Goal: Task Accomplishment & Management: Complete application form

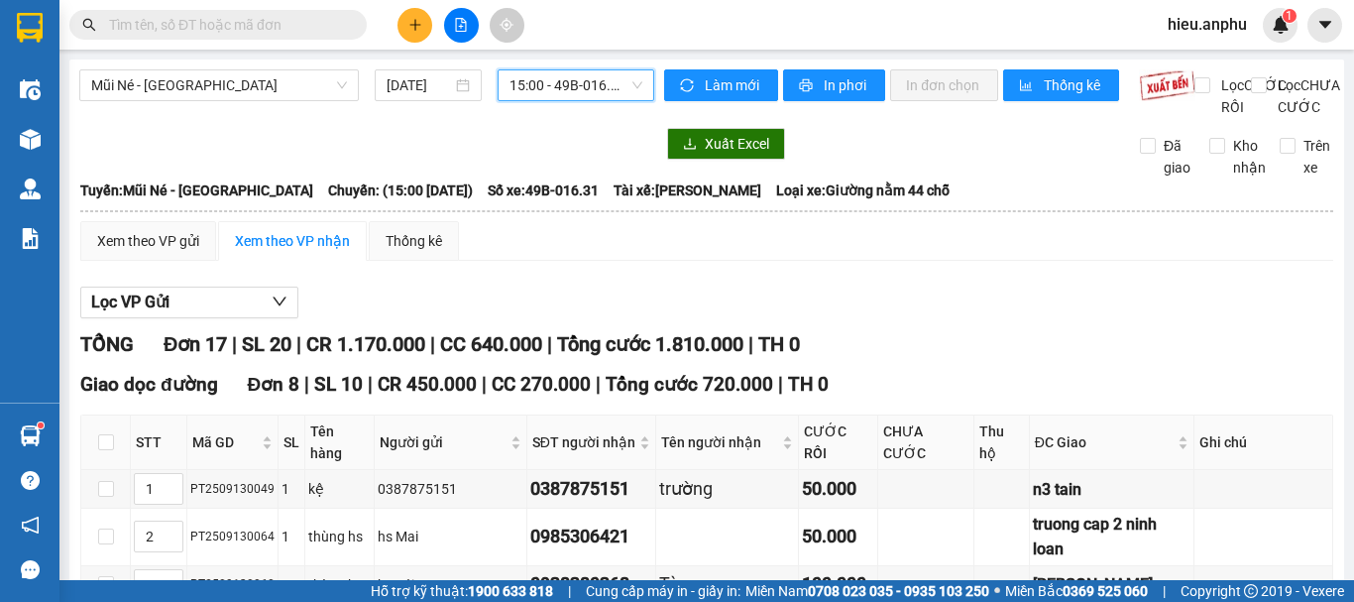
scroll to position [297, 0]
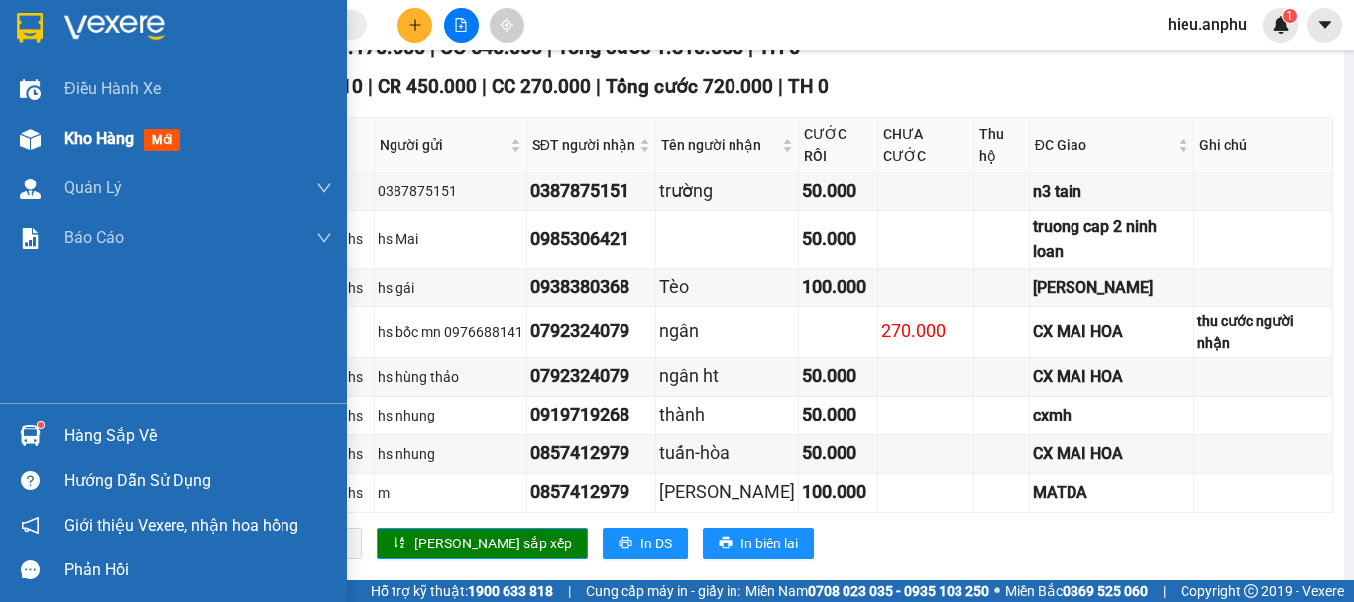
click at [88, 137] on span "Kho hàng" at bounding box center [98, 138] width 69 height 19
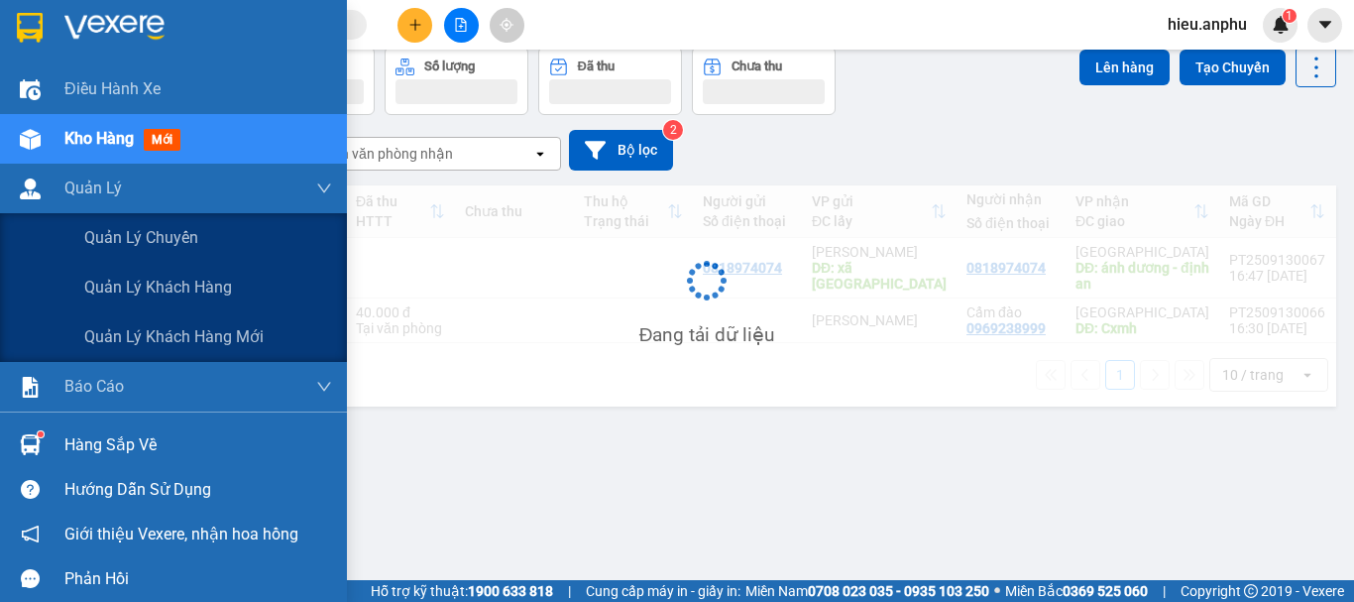
scroll to position [91, 0]
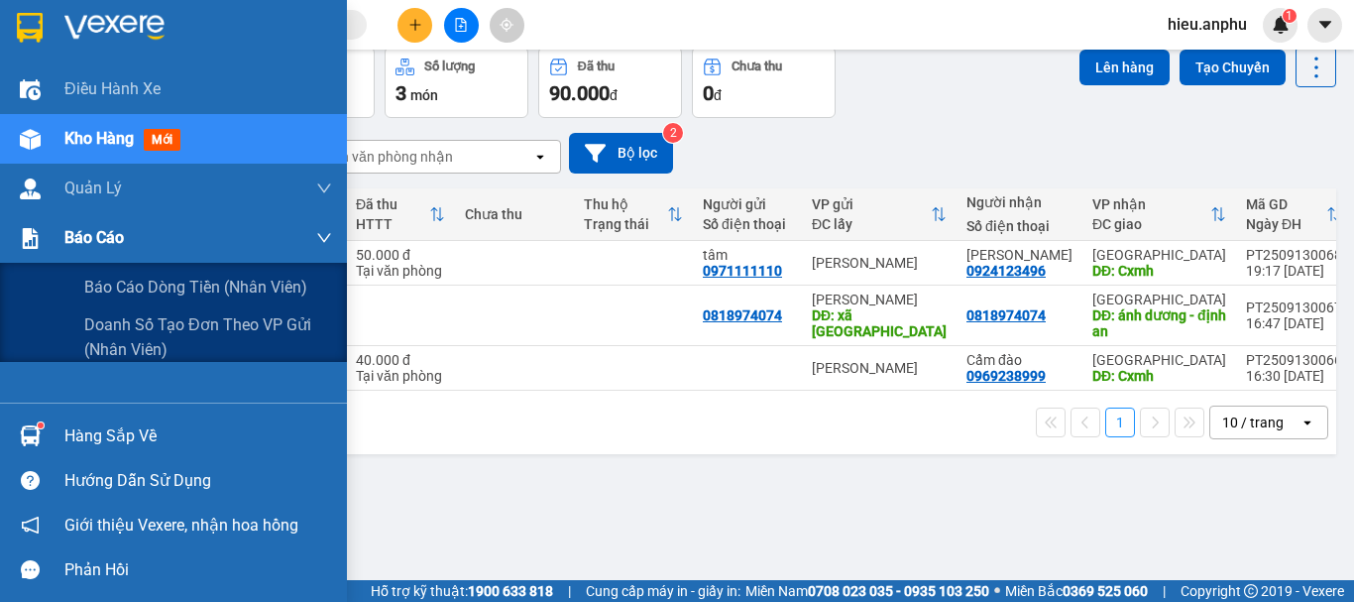
drag, startPoint x: 104, startPoint y: 242, endPoint x: 125, endPoint y: 280, distance: 43.9
click at [107, 251] on div "Báo cáo" at bounding box center [198, 238] width 268 height 50
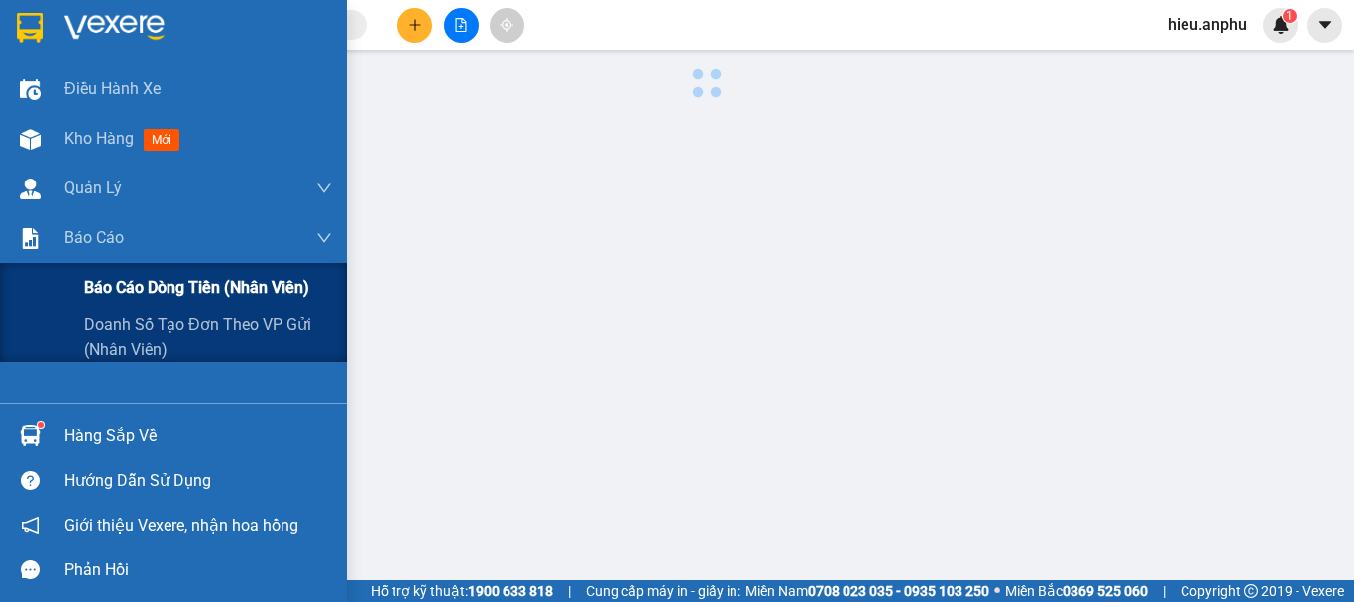
click at [127, 280] on span "Báo cáo dòng tiền (nhân viên)" at bounding box center [196, 287] width 225 height 25
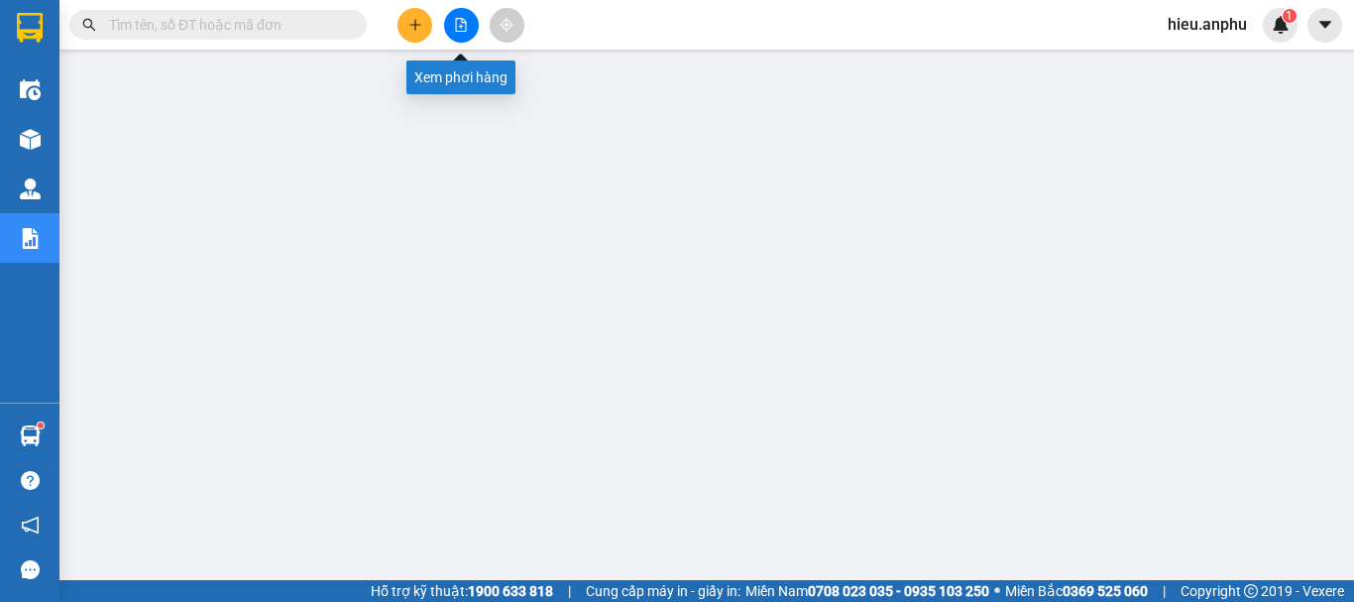
click at [450, 26] on button at bounding box center [461, 25] width 35 height 35
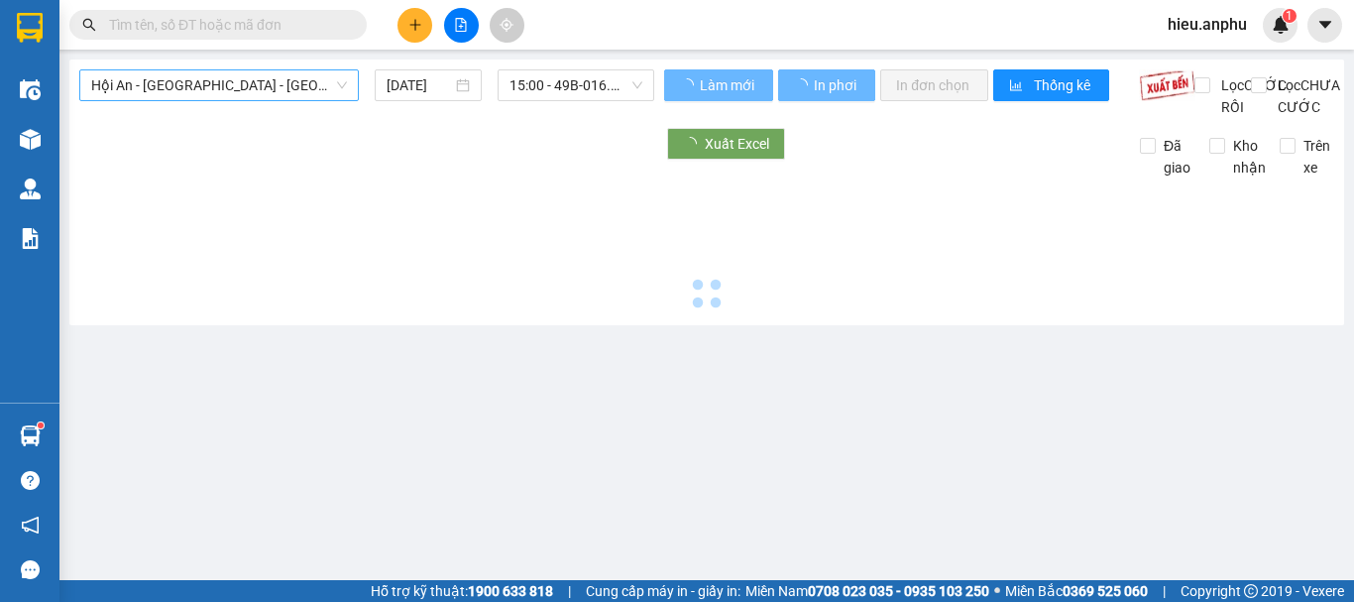
click at [222, 100] on div "Hội An - [GEOGRAPHIC_DATA] - [GEOGRAPHIC_DATA]" at bounding box center [218, 85] width 279 height 32
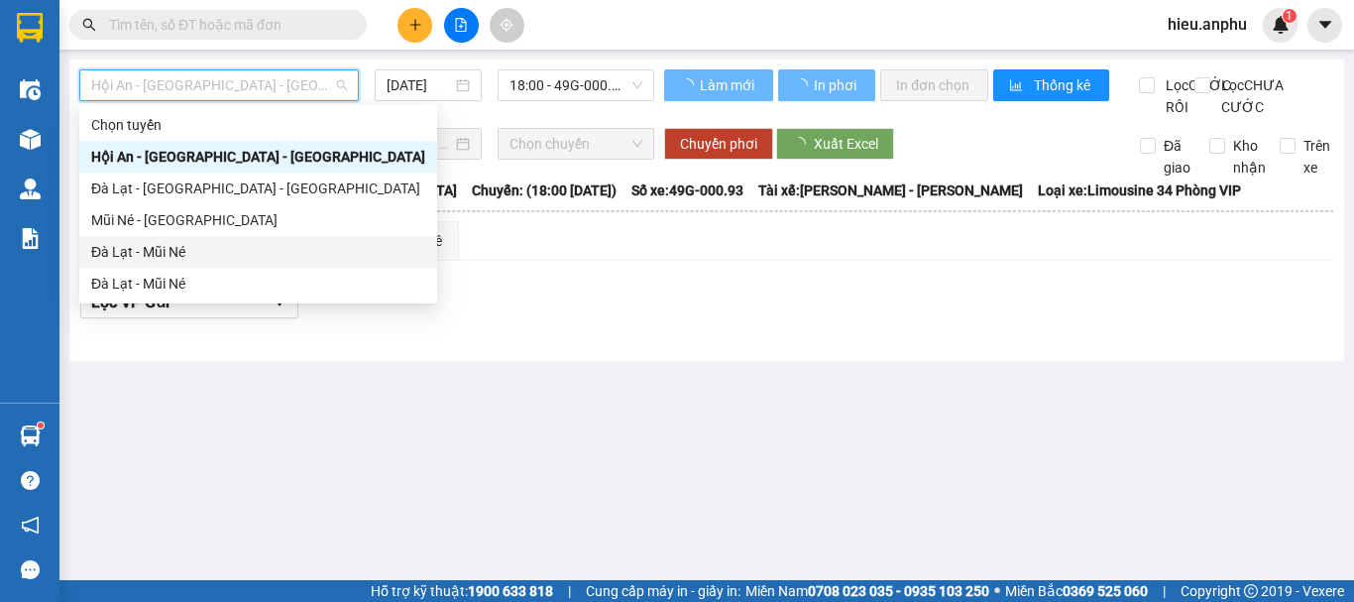
click at [153, 245] on div "Đà Lạt - Mũi Né" at bounding box center [258, 252] width 334 height 22
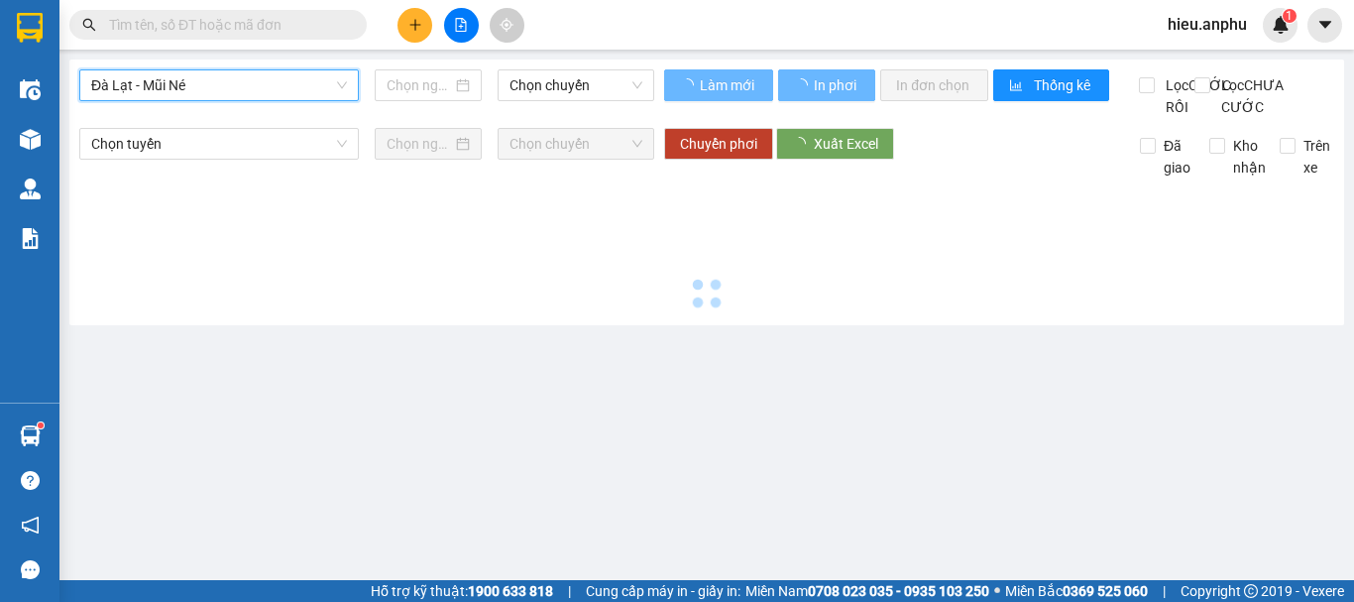
type input "[DATE]"
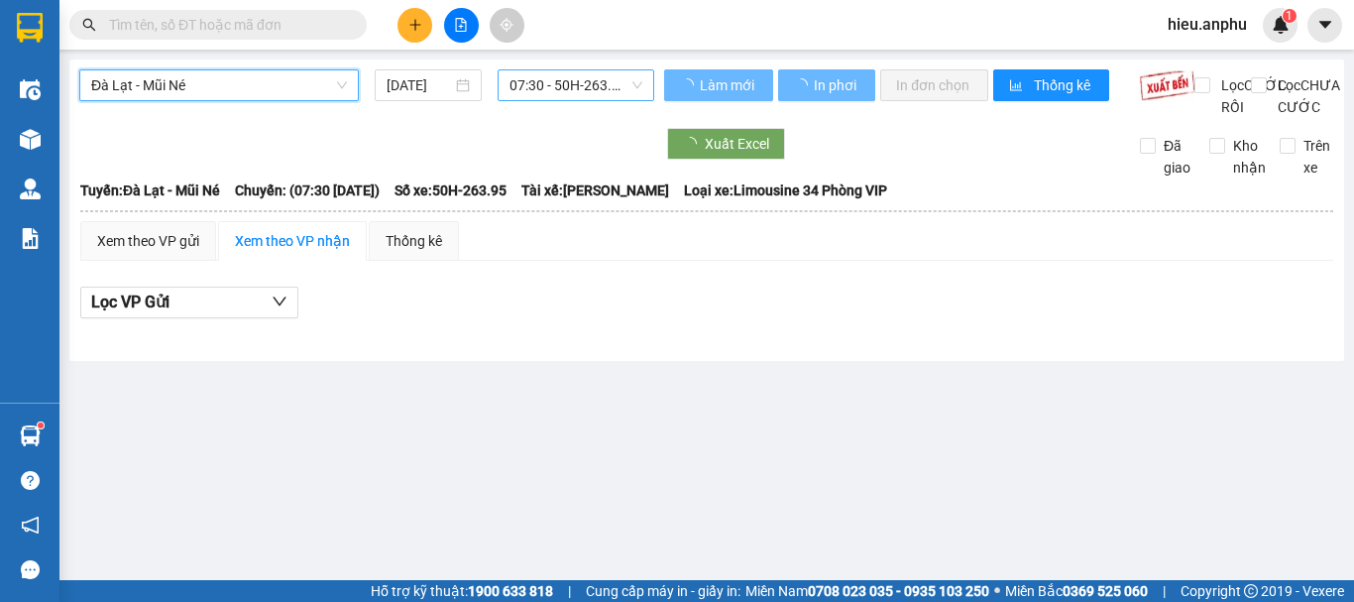
click at [524, 93] on span "07:30 - 50H-263.95" at bounding box center [575, 85] width 133 height 30
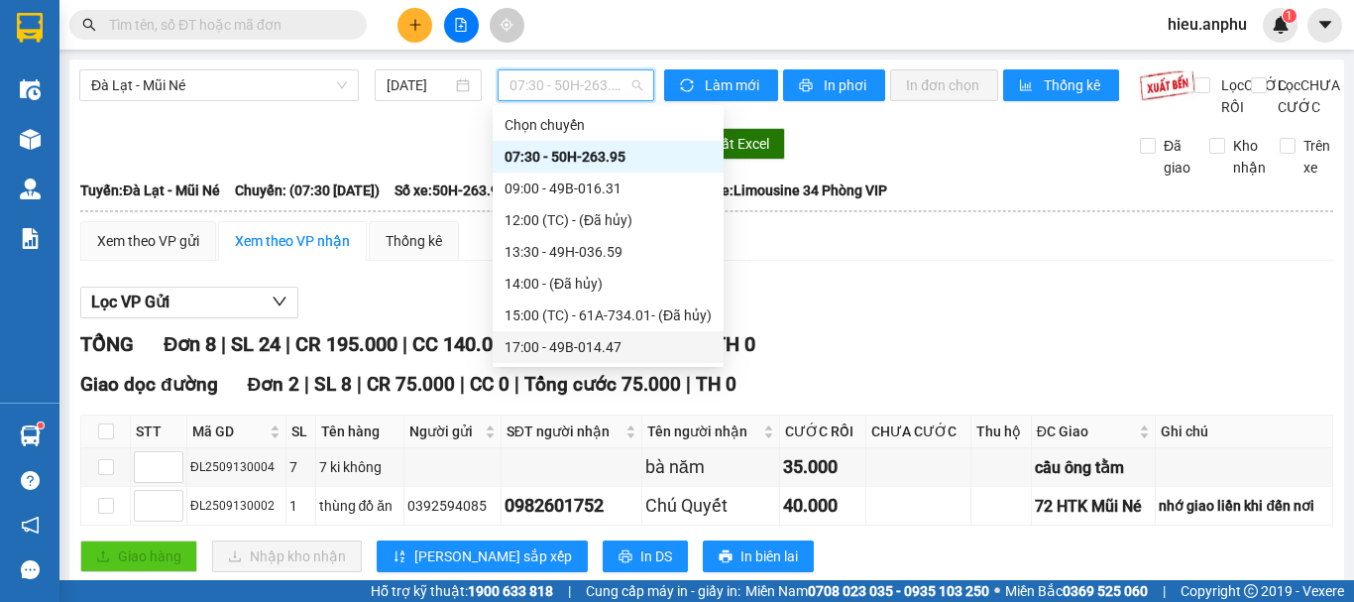
click at [570, 352] on div "17:00 - 49B-014.47" at bounding box center [607, 347] width 207 height 22
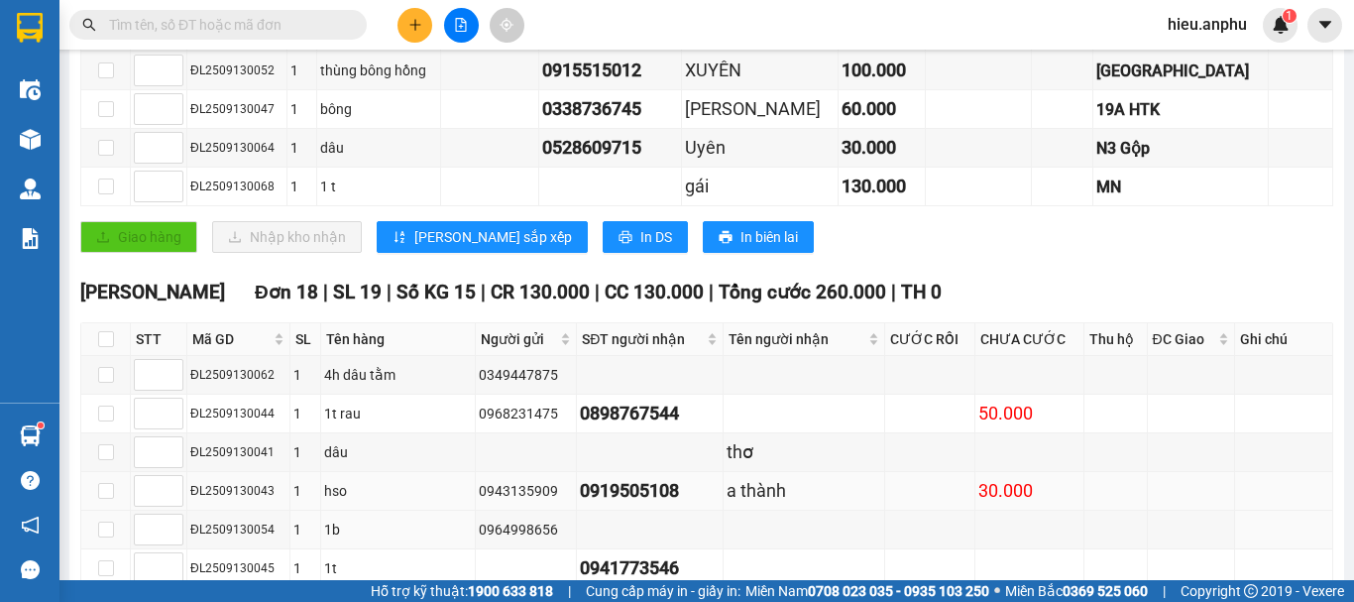
scroll to position [495, 0]
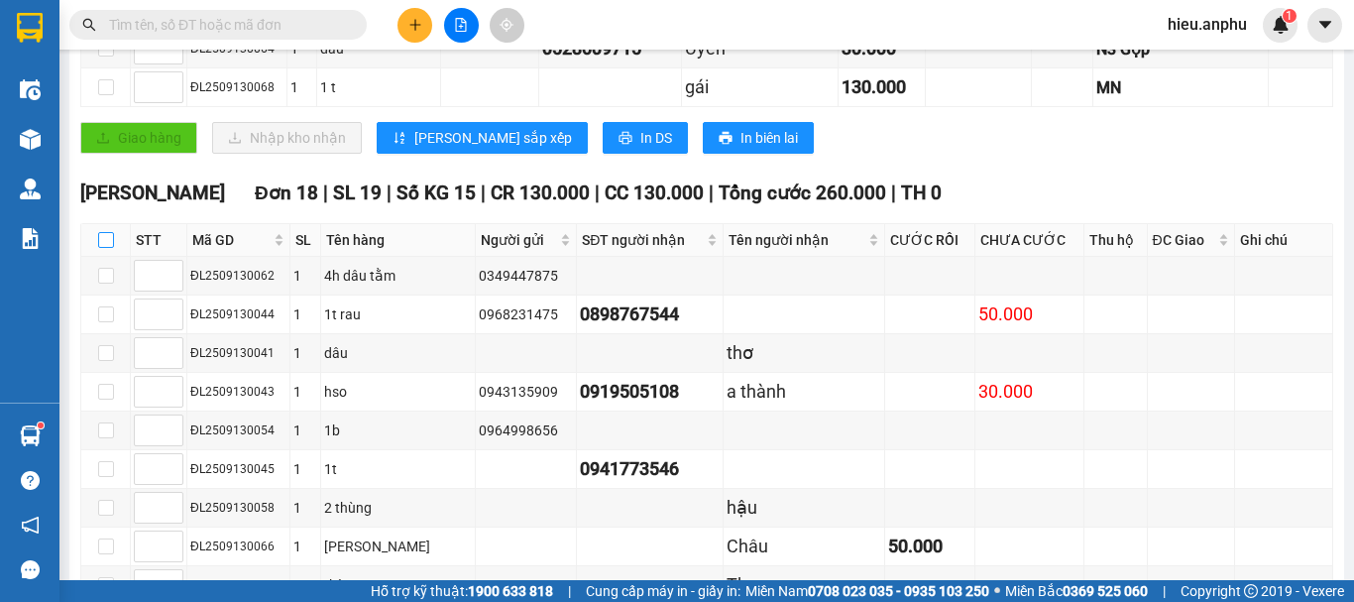
click at [101, 248] on input "checkbox" at bounding box center [106, 240] width 16 height 16
checkbox input "true"
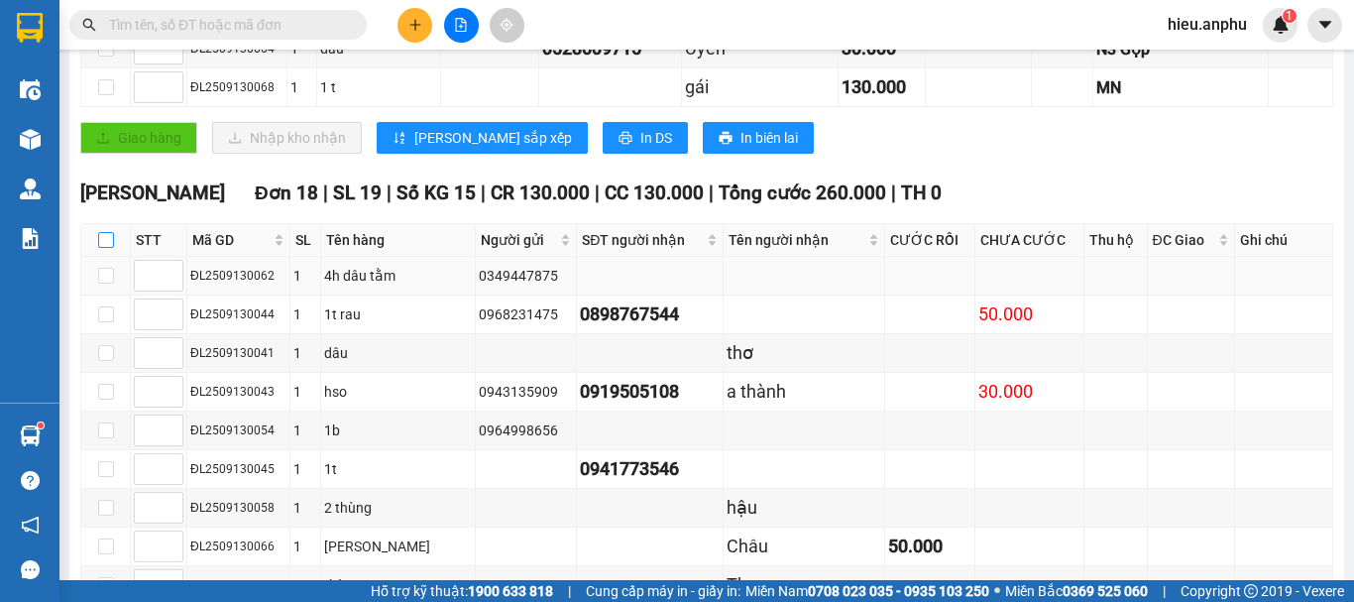
checkbox input "true"
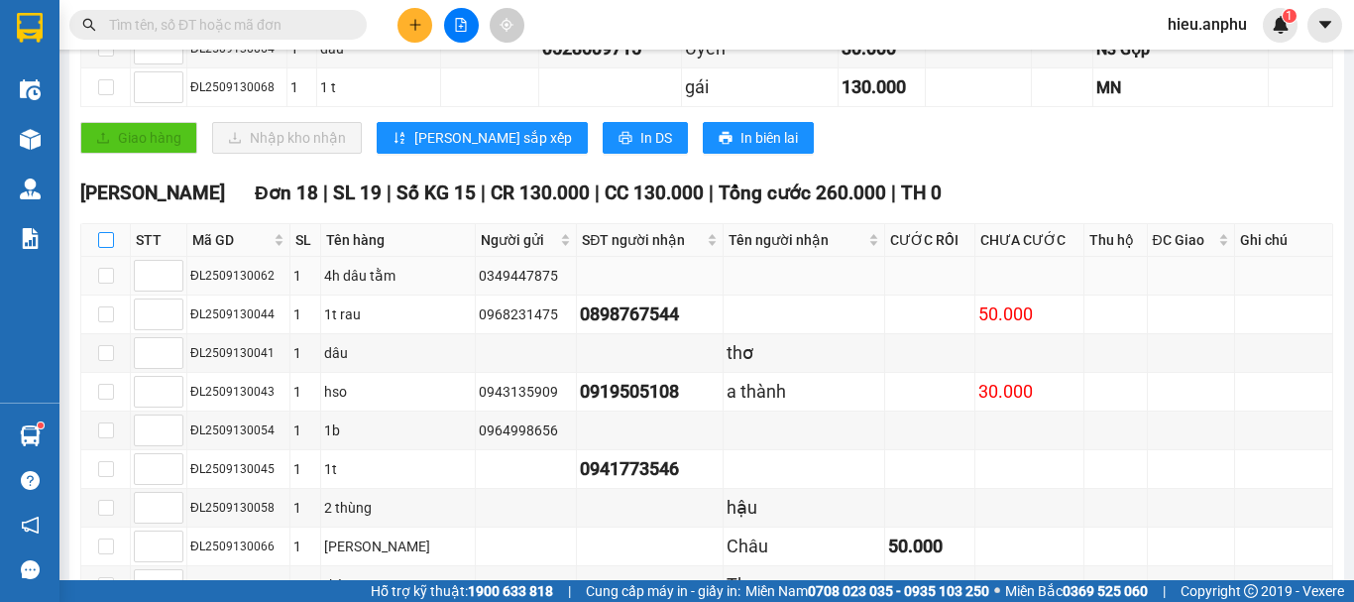
checkbox input "true"
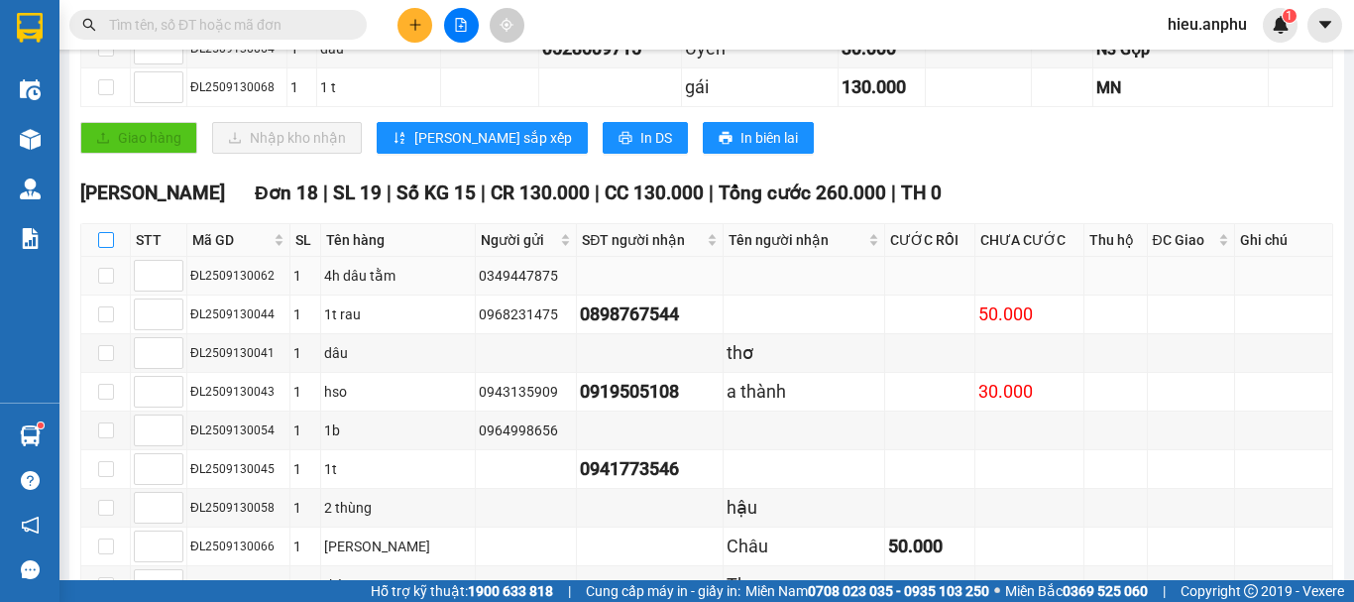
checkbox input "true"
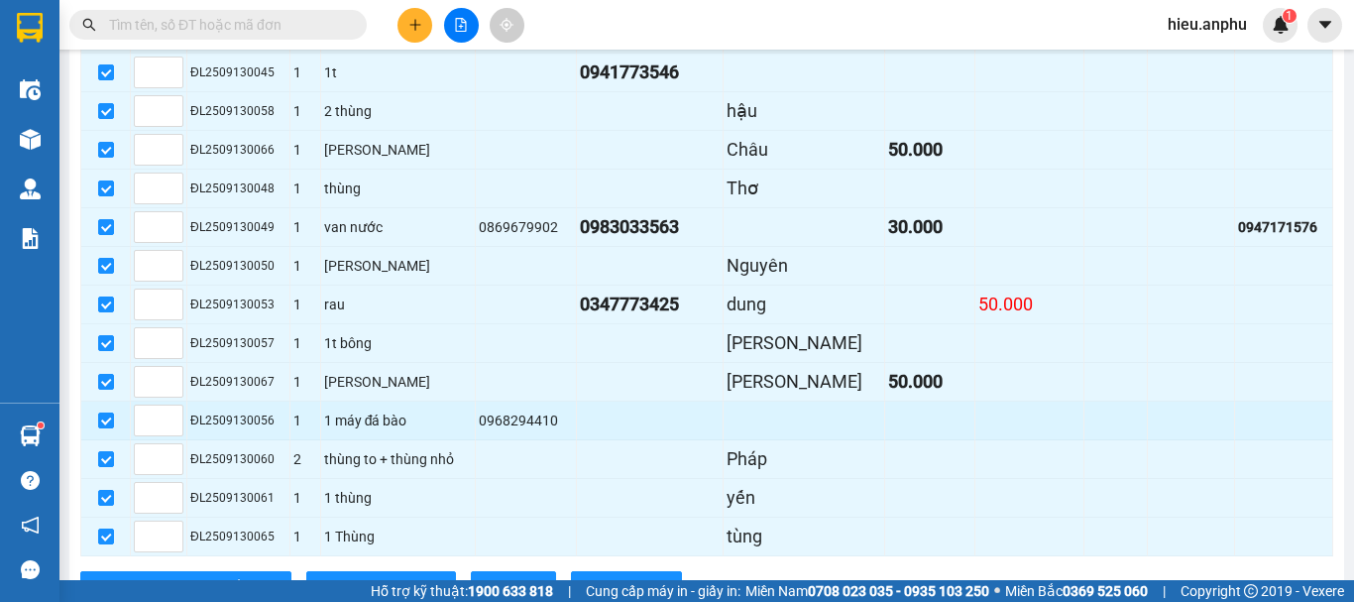
scroll to position [991, 0]
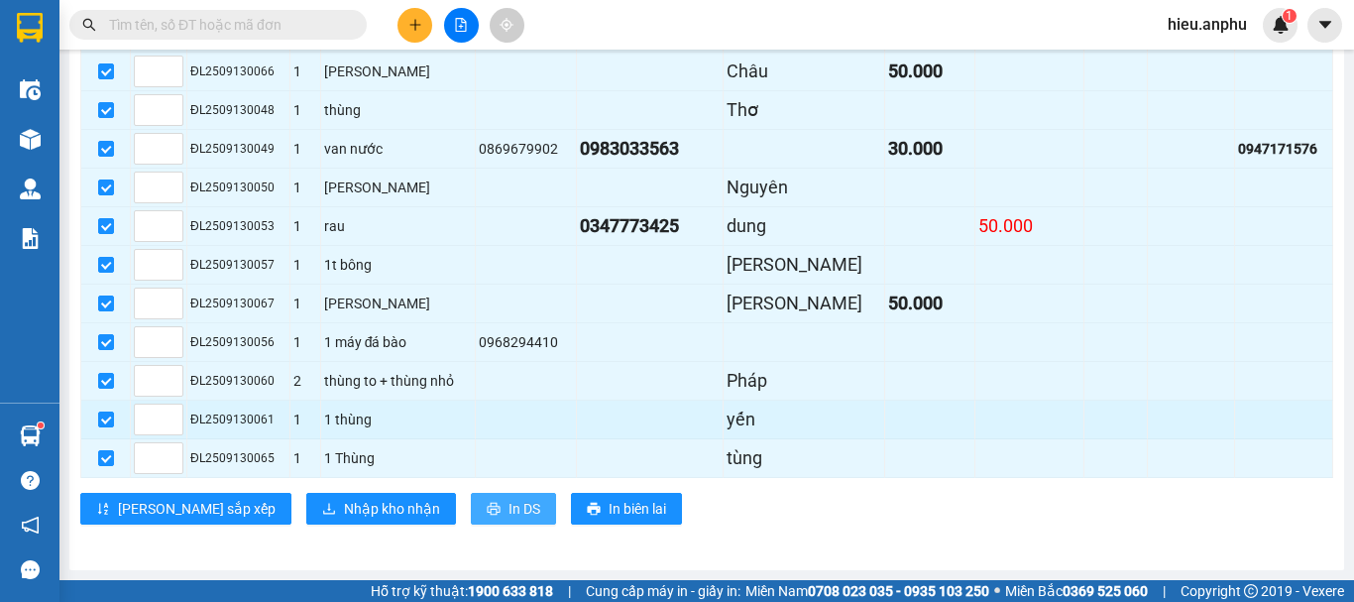
drag, startPoint x: 438, startPoint y: 504, endPoint x: 392, endPoint y: 406, distance: 108.2
click at [508, 501] on span "In DS" at bounding box center [524, 508] width 32 height 22
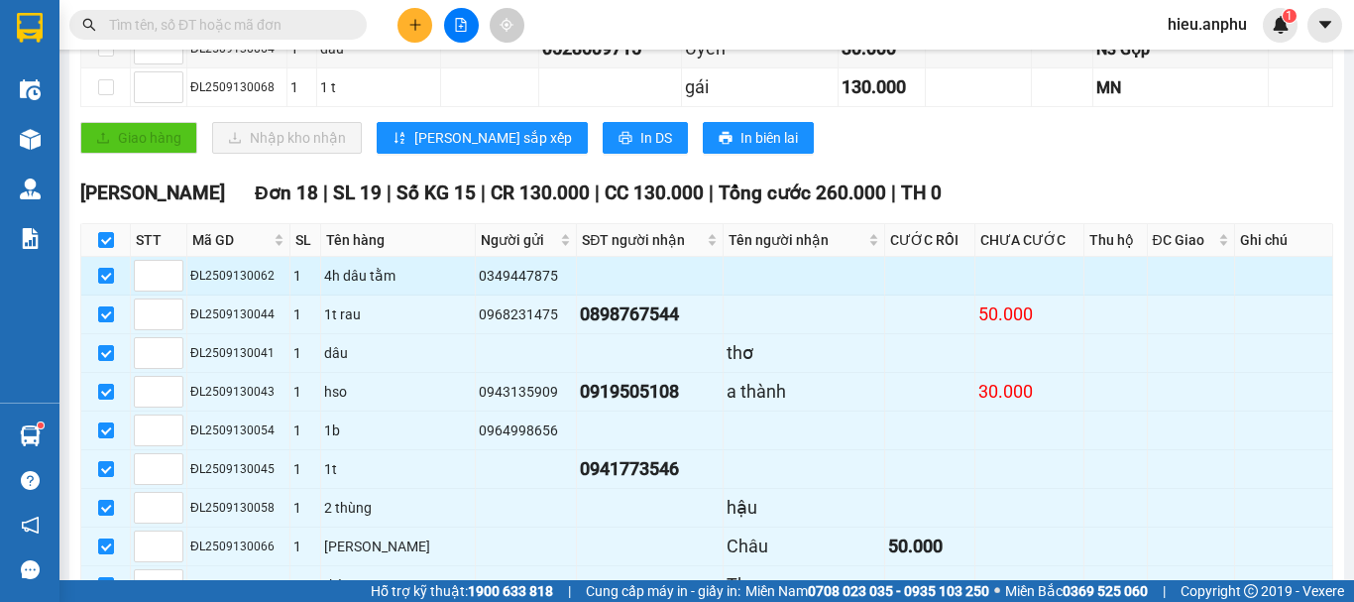
scroll to position [297, 0]
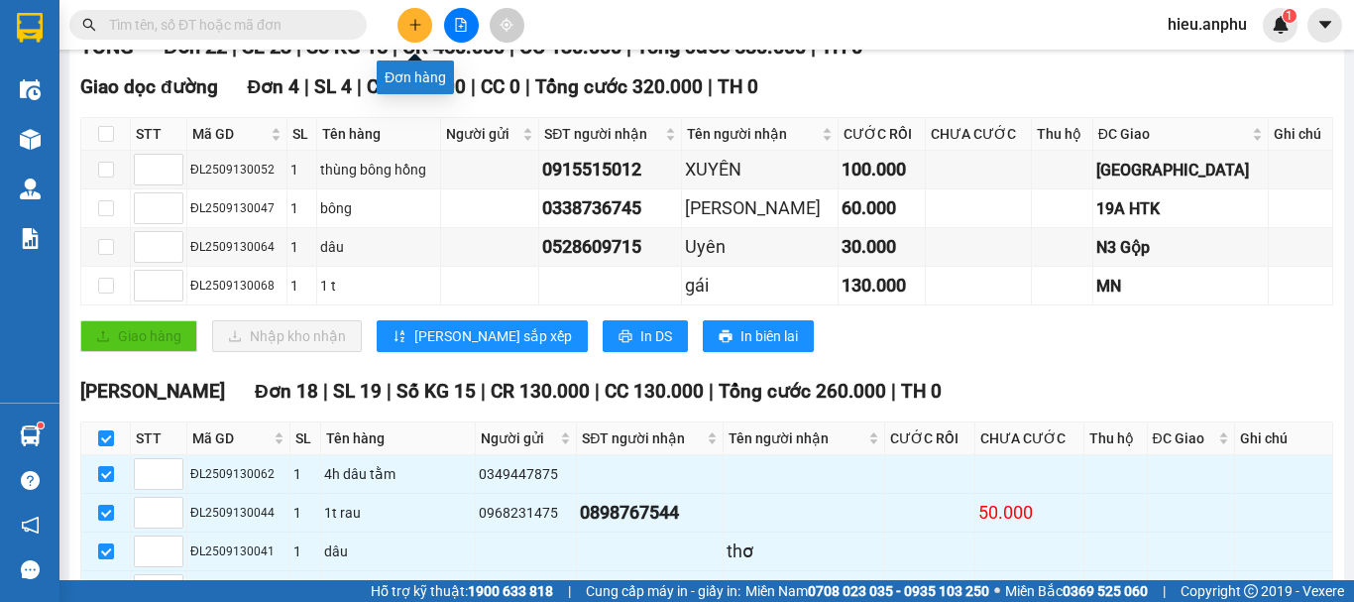
click at [413, 20] on icon "plus" at bounding box center [415, 25] width 14 height 14
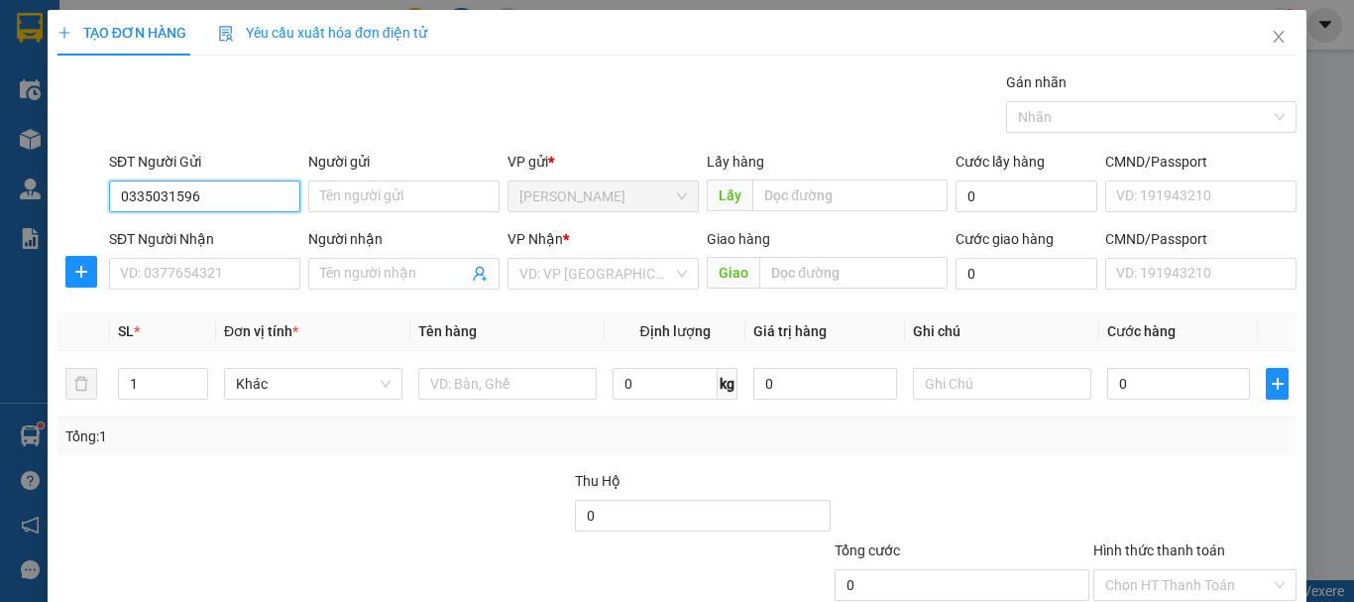
drag, startPoint x: 219, startPoint y: 195, endPoint x: 52, endPoint y: 211, distance: 168.2
click at [52, 211] on div "TẠO ĐƠN HÀNG Yêu cầu xuất hóa đơn điện tử Transit Pickup Surcharge Ids Transit …" at bounding box center [677, 360] width 1259 height 700
type input "0335031596"
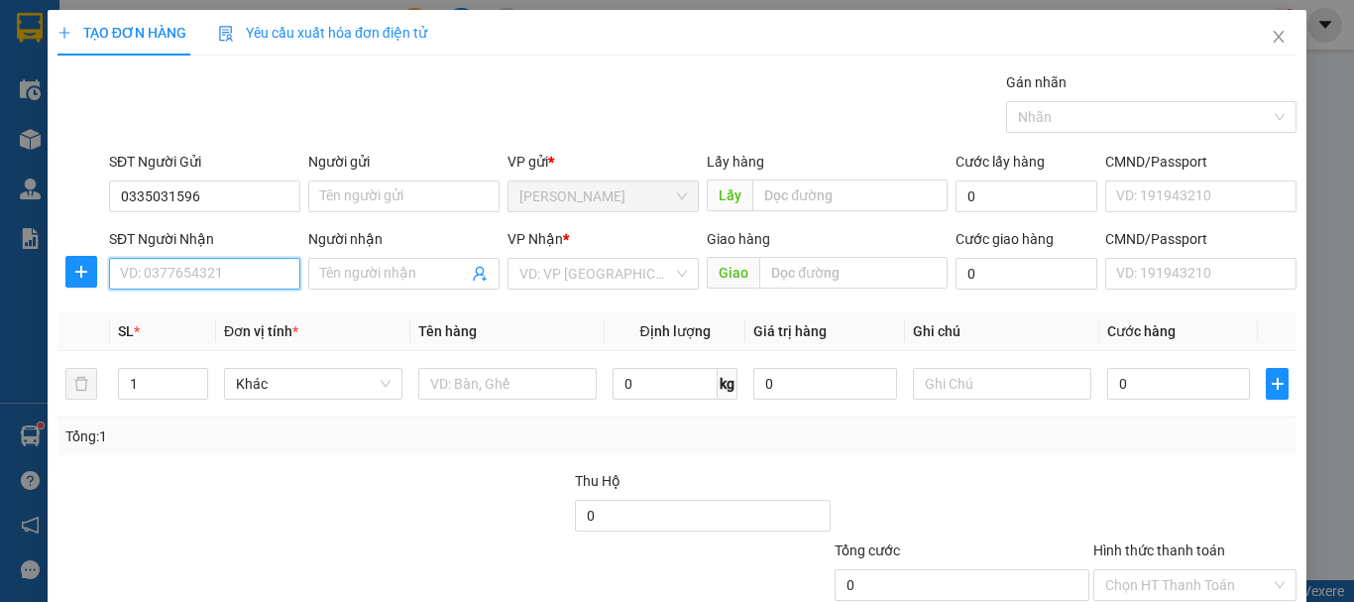
click at [137, 277] on input "SĐT Người Nhận" at bounding box center [204, 274] width 191 height 32
paste input "0335031596"
type input "0335031596"
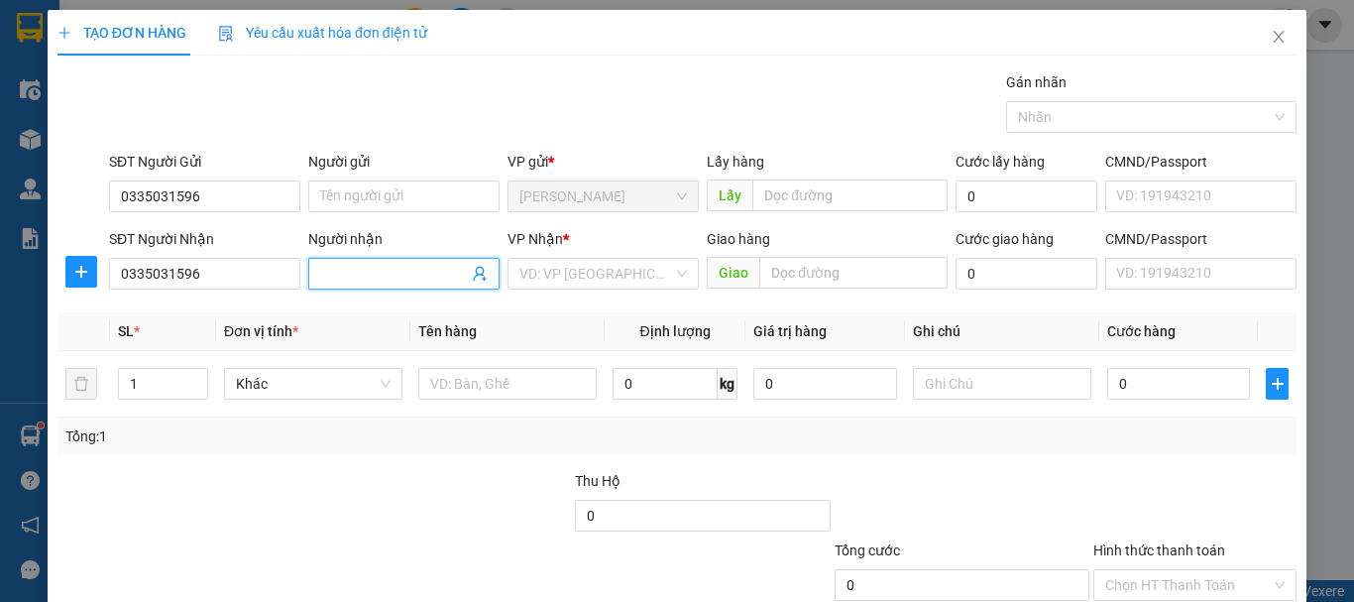
click at [422, 273] on input "Người nhận" at bounding box center [394, 274] width 148 height 22
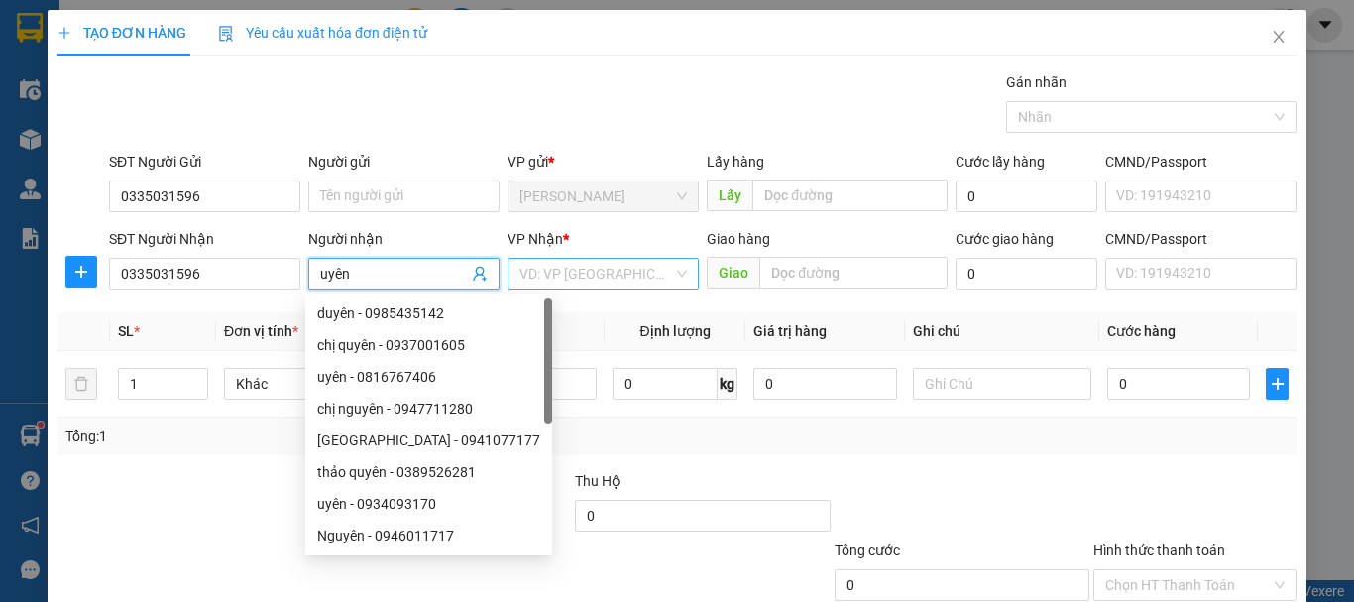
type input "uyên"
click at [585, 274] on input "search" at bounding box center [596, 274] width 154 height 30
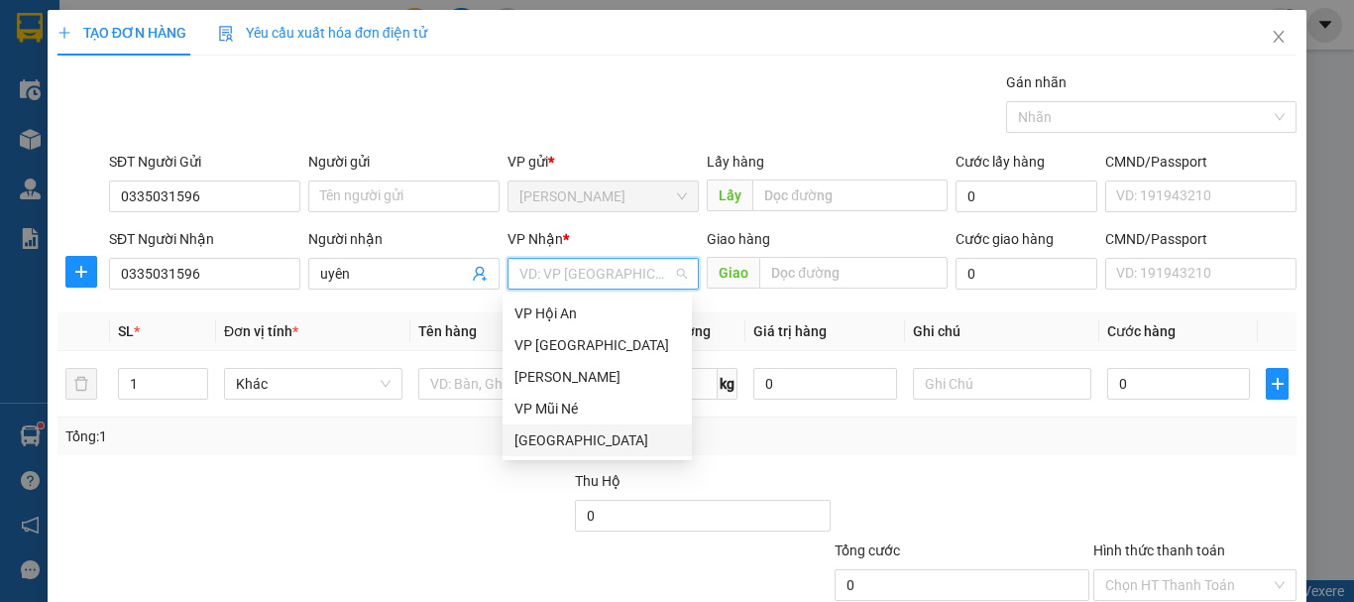
click at [555, 441] on div "[GEOGRAPHIC_DATA]" at bounding box center [596, 440] width 165 height 22
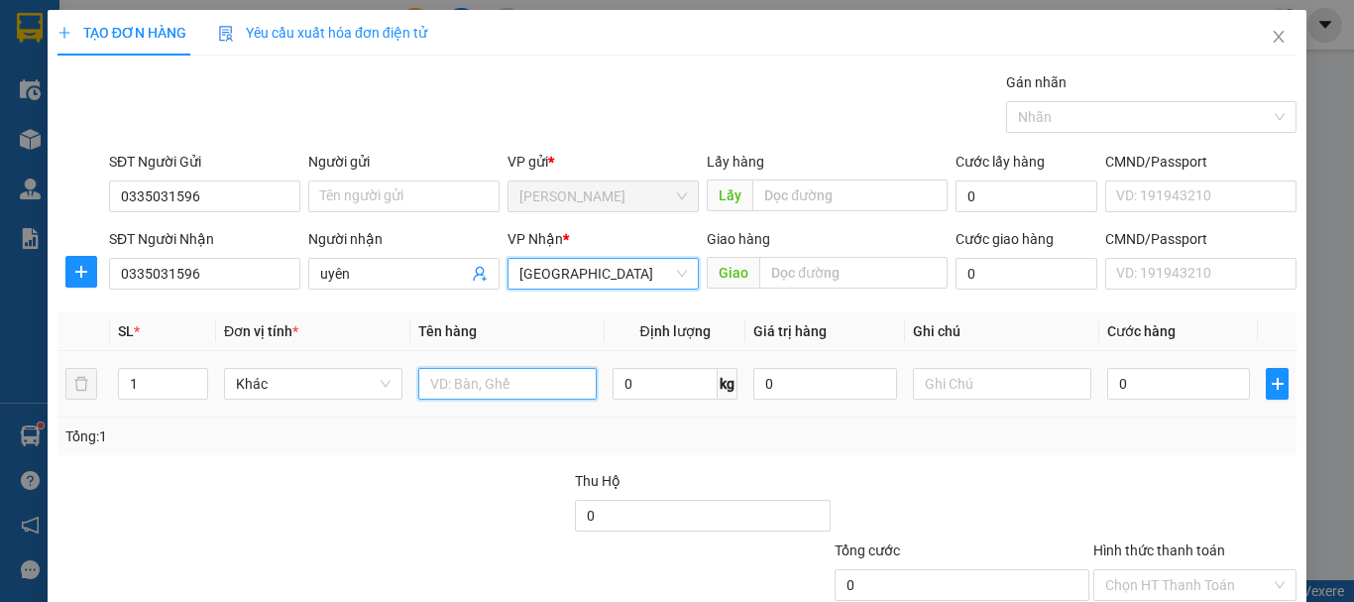
click at [492, 388] on input "text" at bounding box center [507, 384] width 178 height 32
type input "vali đen"
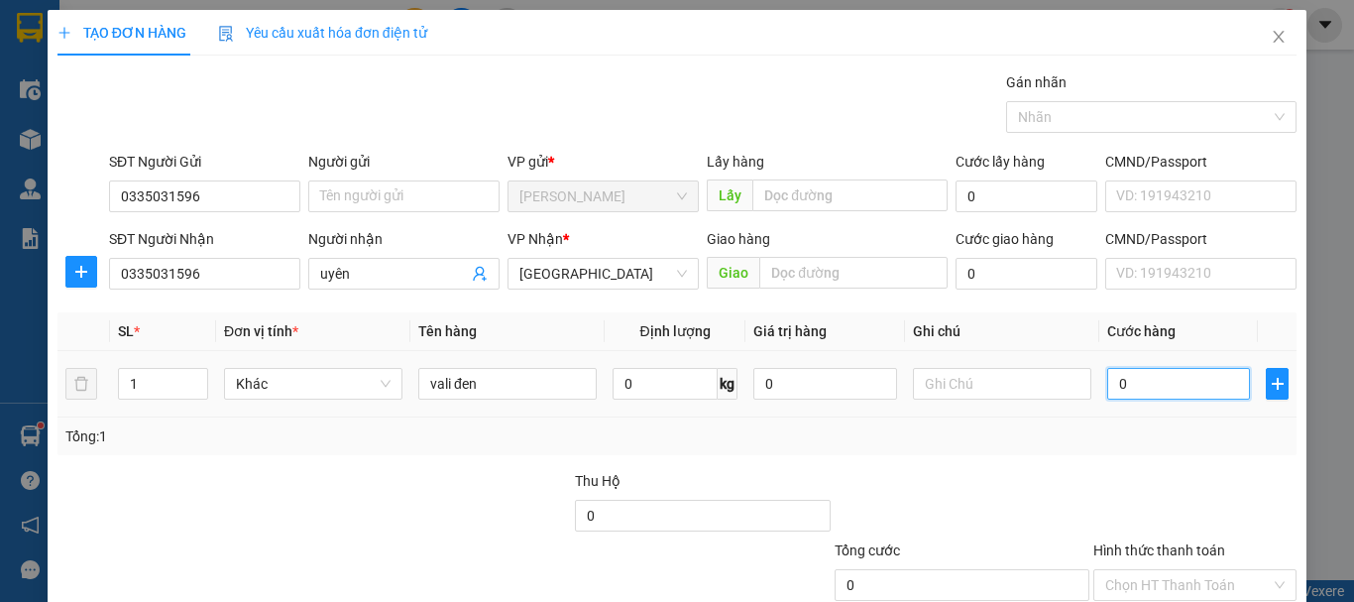
click at [1164, 393] on input "0" at bounding box center [1178, 384] width 143 height 32
type input "5"
type input "50"
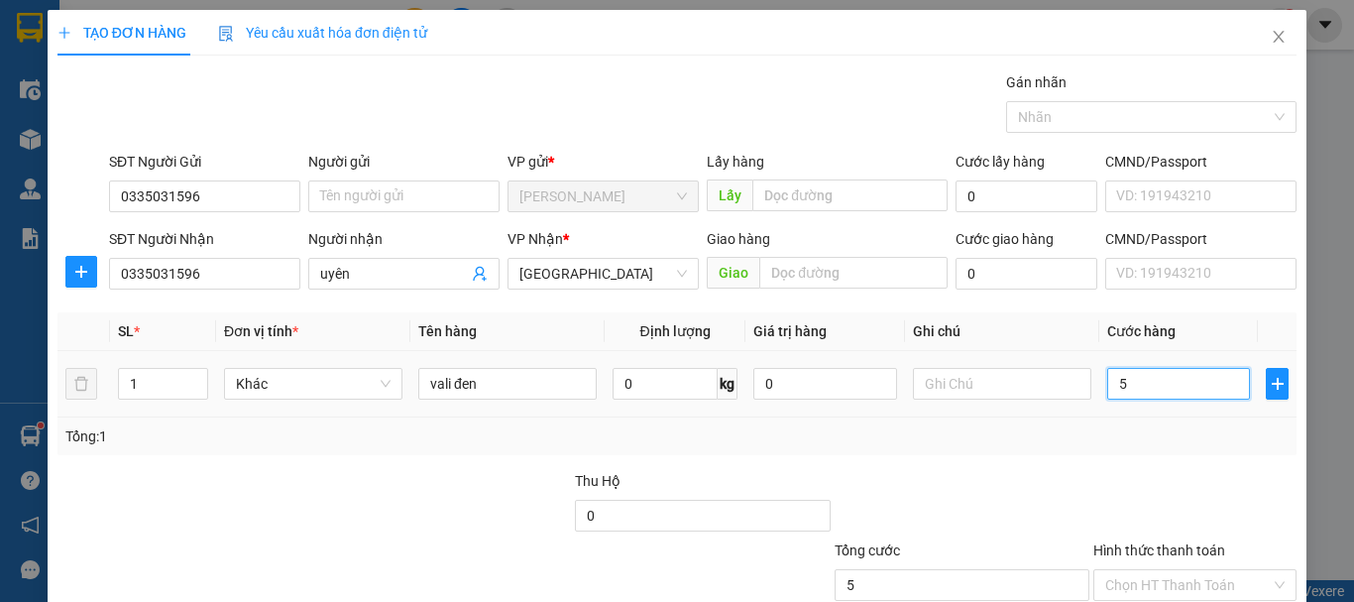
type input "50"
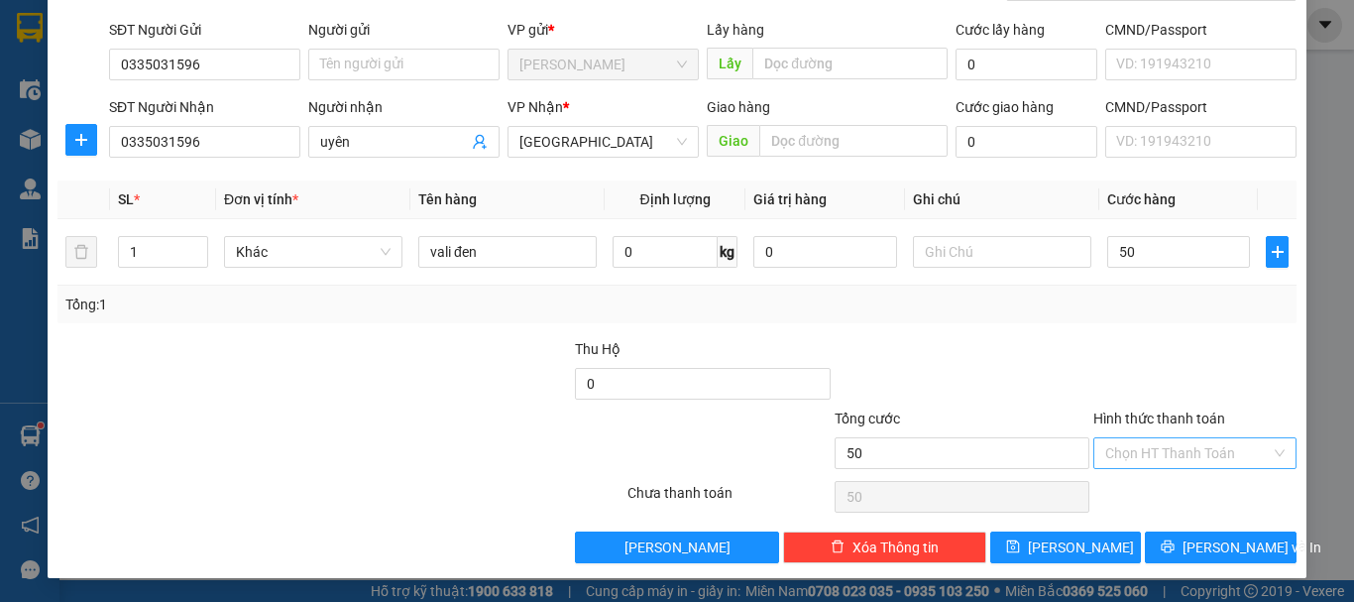
type input "50.000"
click at [1199, 442] on input "Hình thức thanh toán" at bounding box center [1187, 453] width 165 height 30
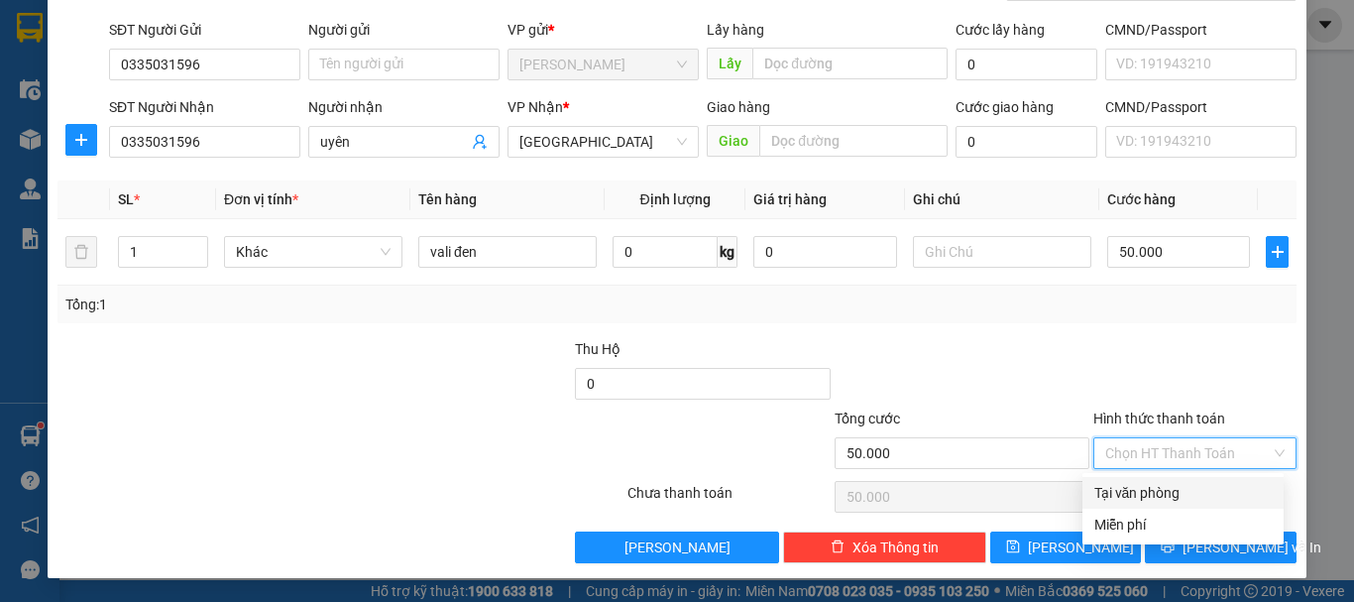
click at [1173, 489] on div "Tại văn phòng" at bounding box center [1182, 493] width 177 height 22
type input "0"
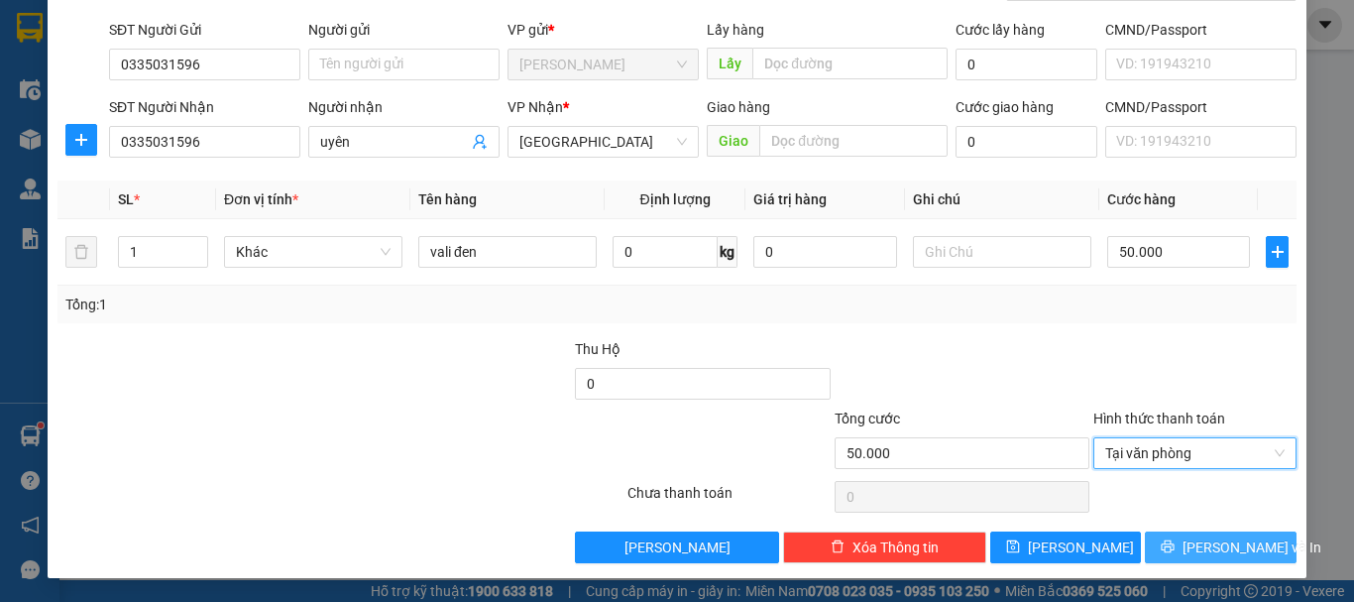
click at [1212, 547] on span "[PERSON_NAME] và In" at bounding box center [1251, 547] width 139 height 22
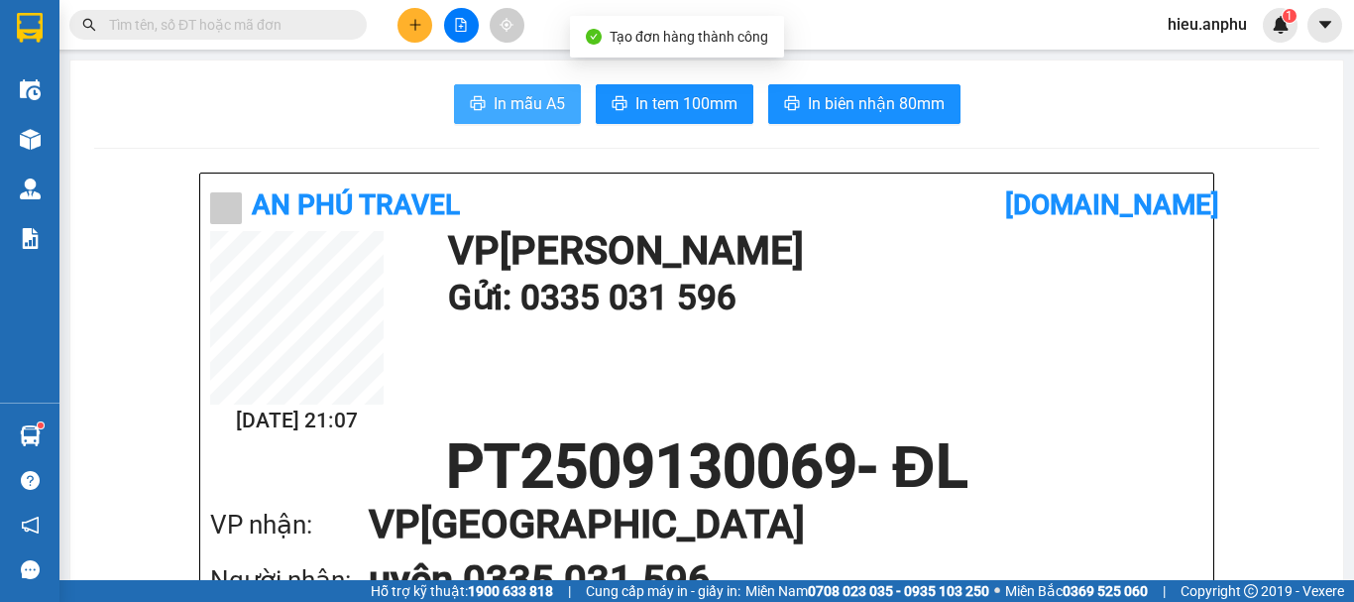
click at [538, 104] on span "In mẫu A5" at bounding box center [529, 103] width 71 height 25
click at [452, 11] on button at bounding box center [461, 25] width 35 height 35
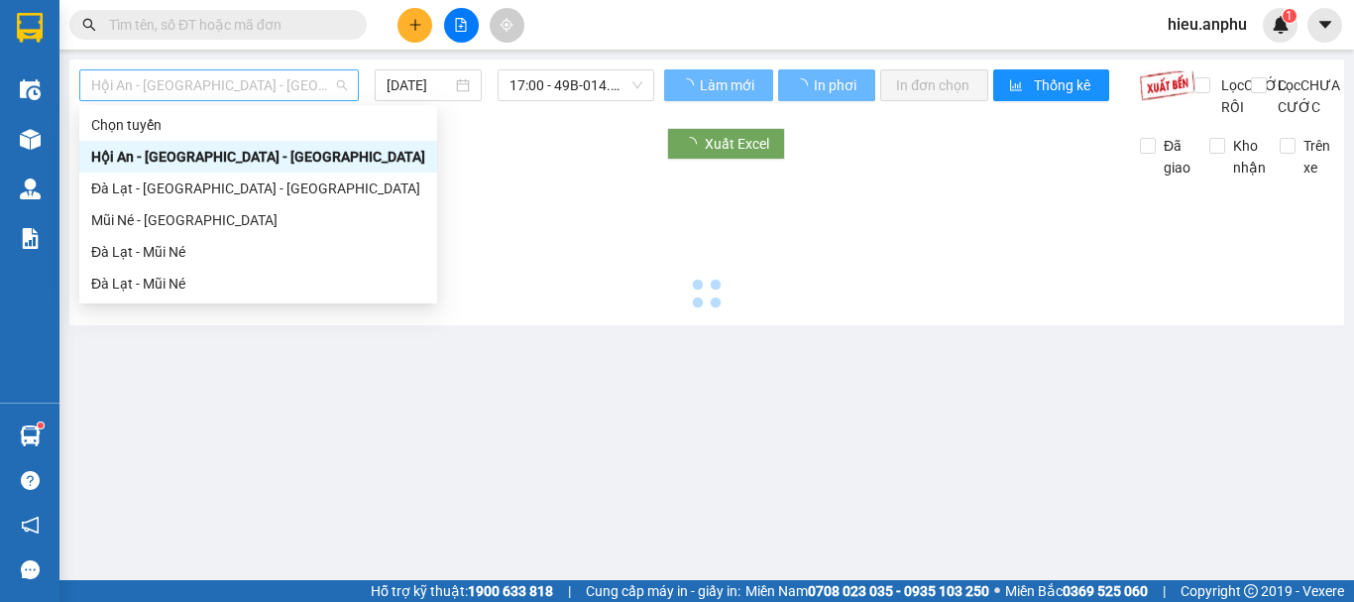
click at [207, 72] on span "Hội An - [GEOGRAPHIC_DATA] - [GEOGRAPHIC_DATA]" at bounding box center [219, 85] width 256 height 30
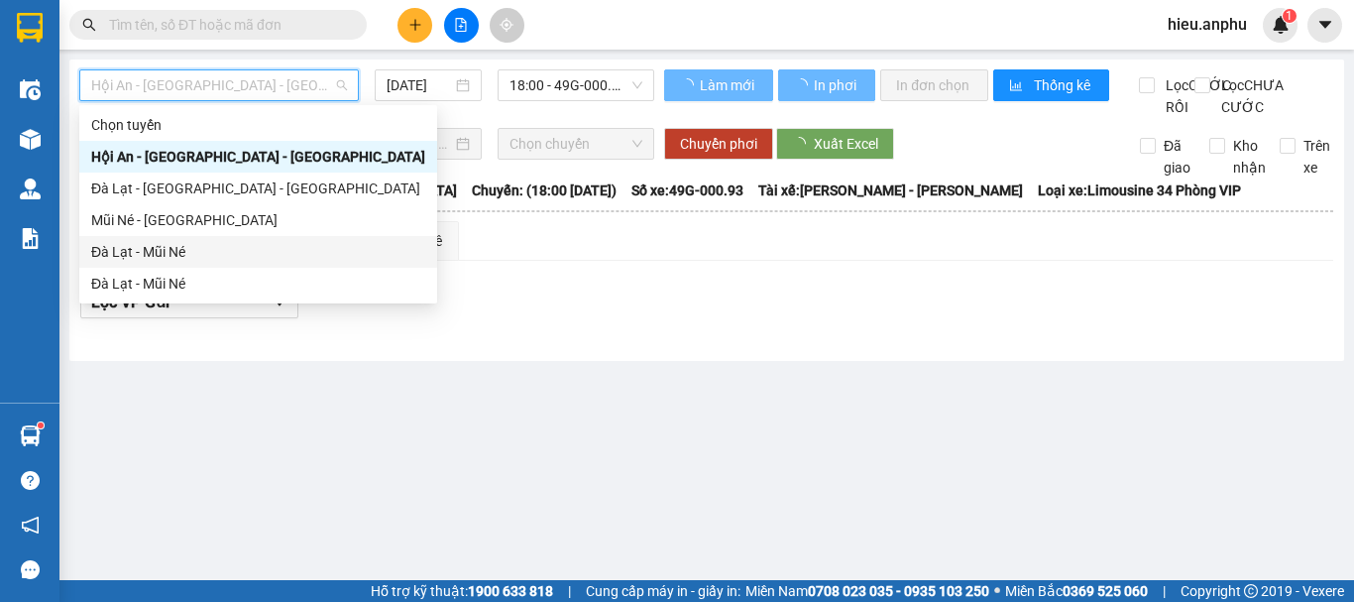
click at [134, 258] on div "Đà Lạt - Mũi Né" at bounding box center [258, 252] width 334 height 22
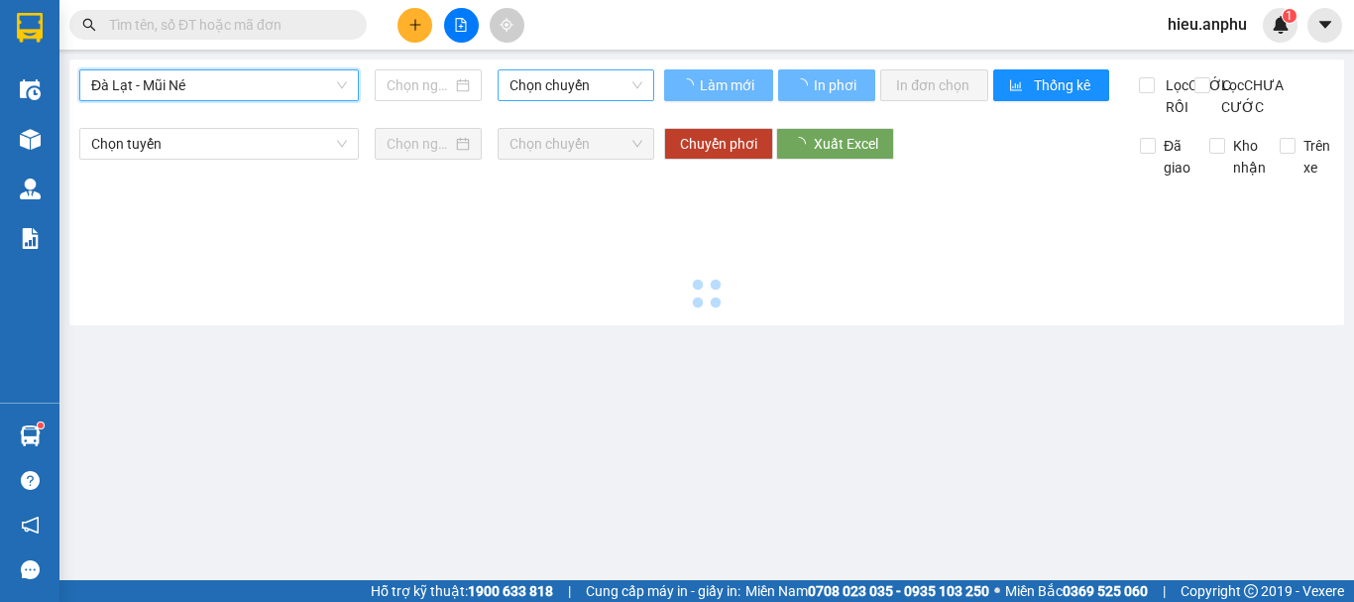
click at [586, 84] on span "Chọn chuyến" at bounding box center [575, 85] width 133 height 30
type input "[DATE]"
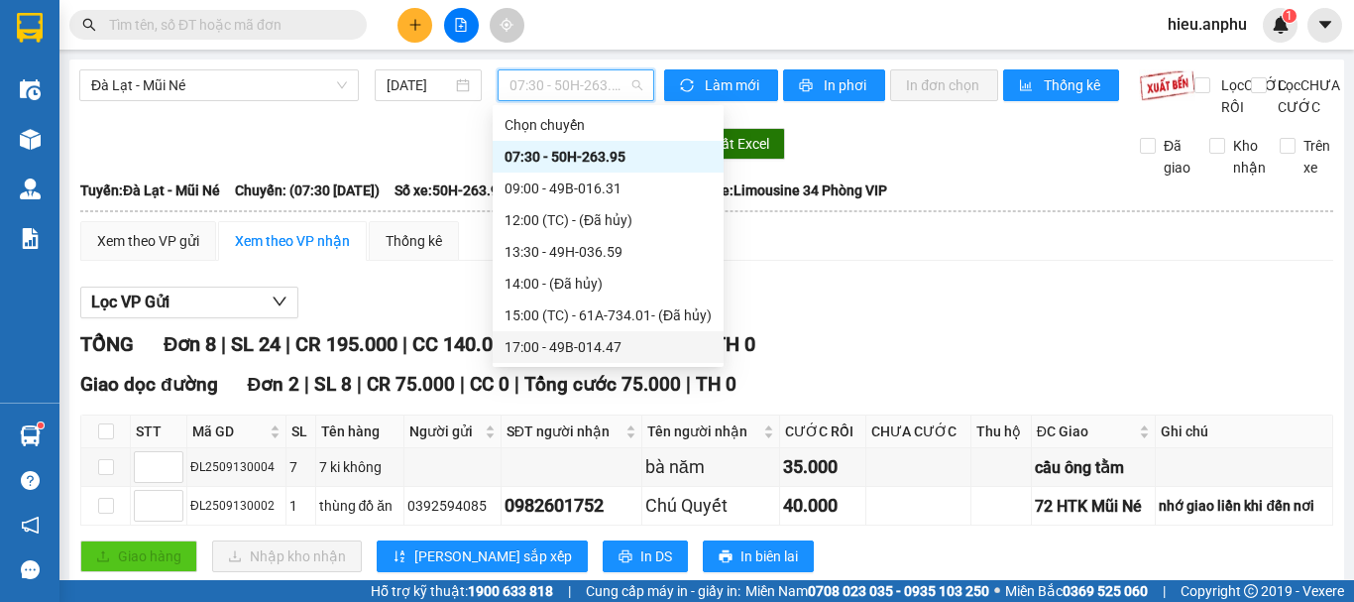
click at [550, 353] on div "17:00 - 49B-014.47" at bounding box center [607, 347] width 207 height 22
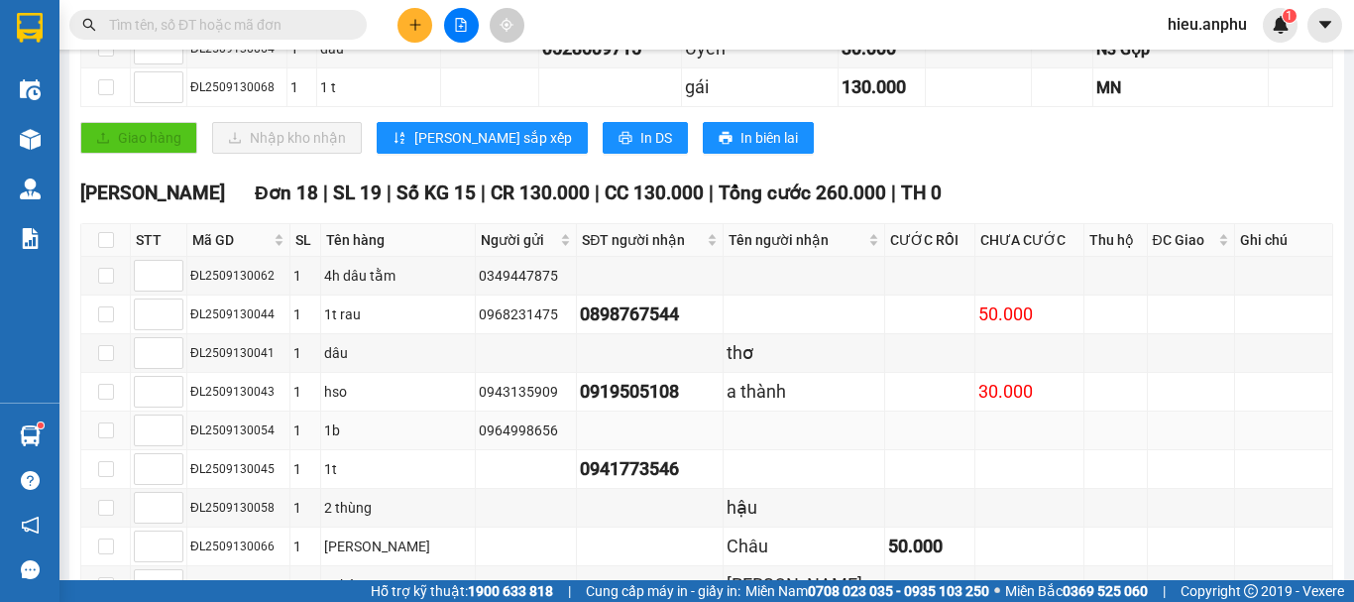
scroll to position [595, 0]
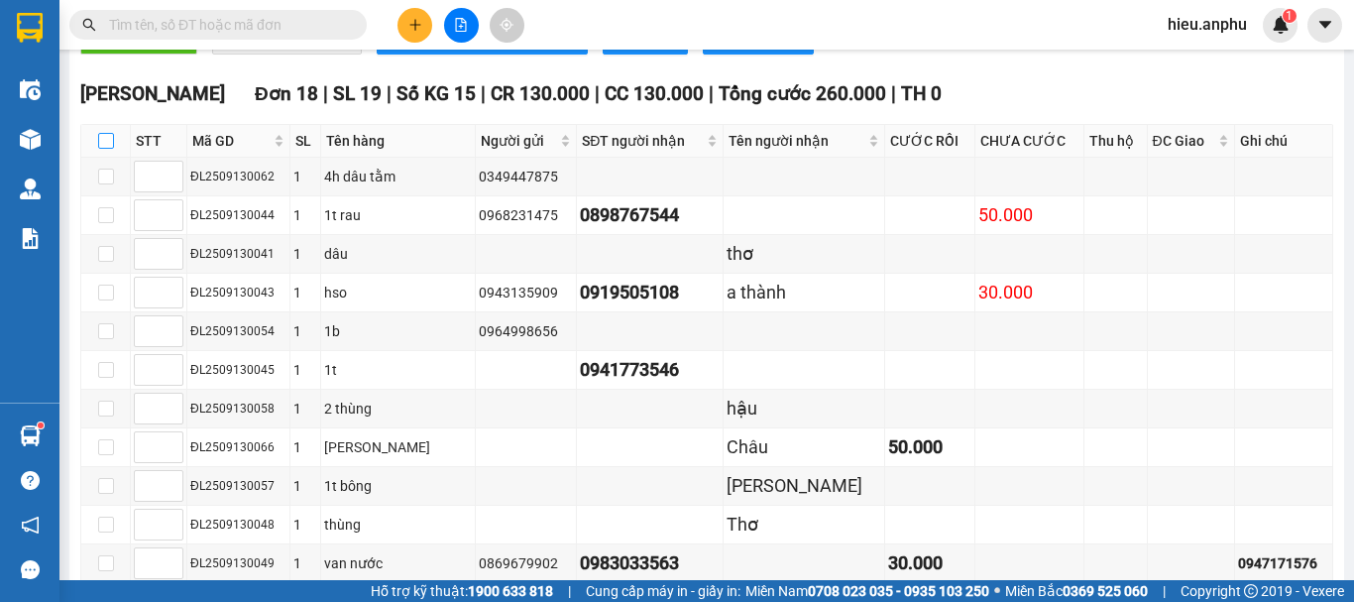
click at [103, 149] on input "checkbox" at bounding box center [106, 141] width 16 height 16
checkbox input "true"
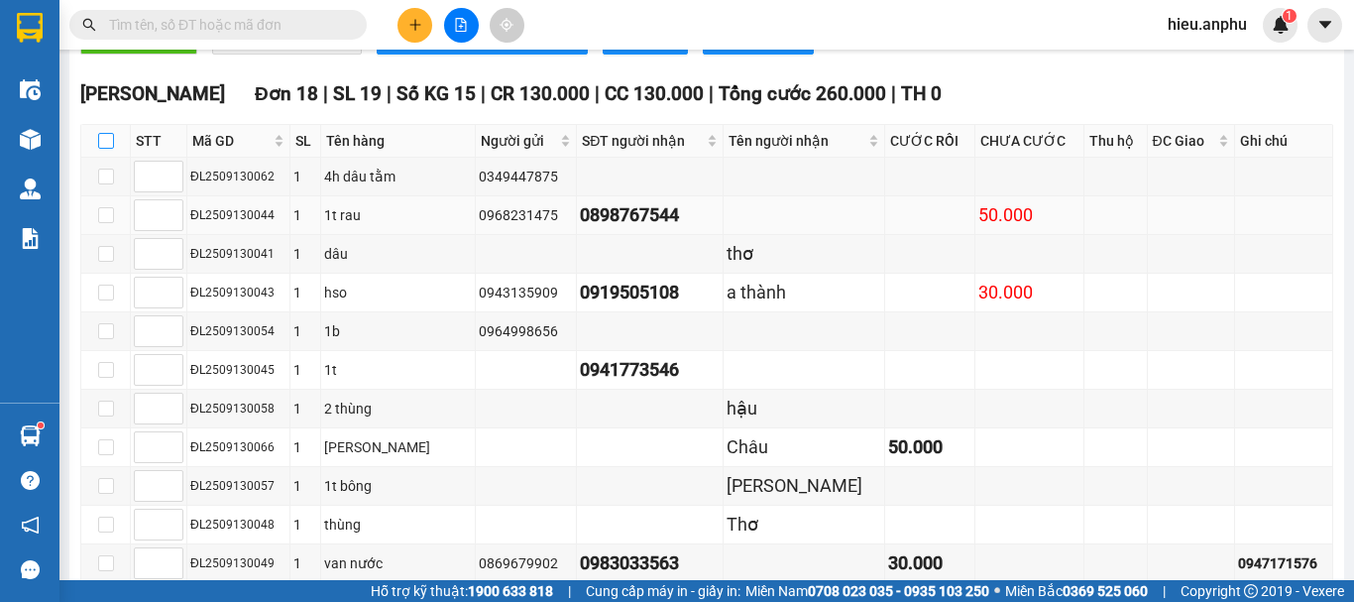
checkbox input "true"
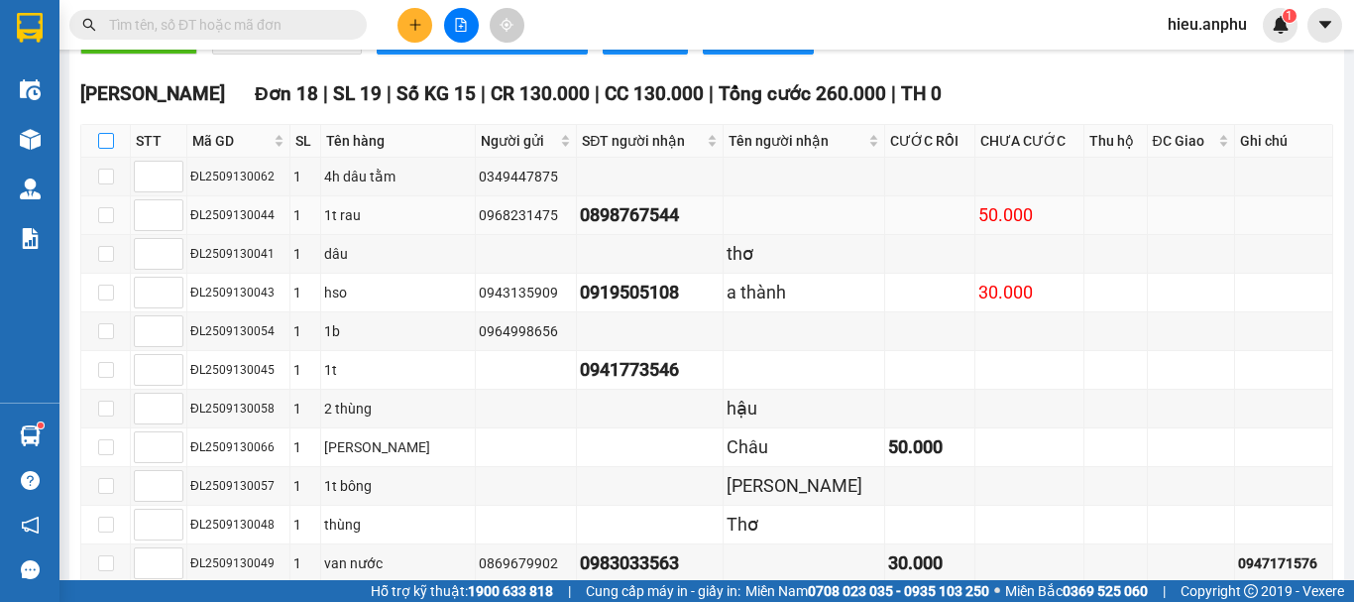
checkbox input "true"
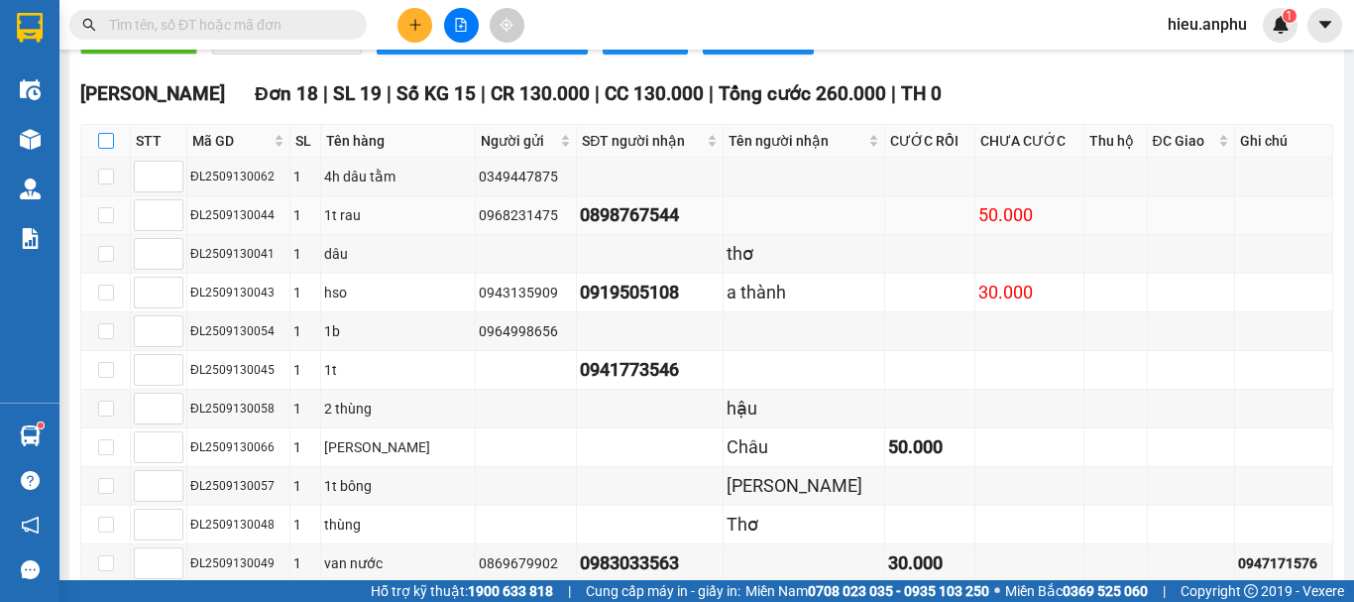
checkbox input "true"
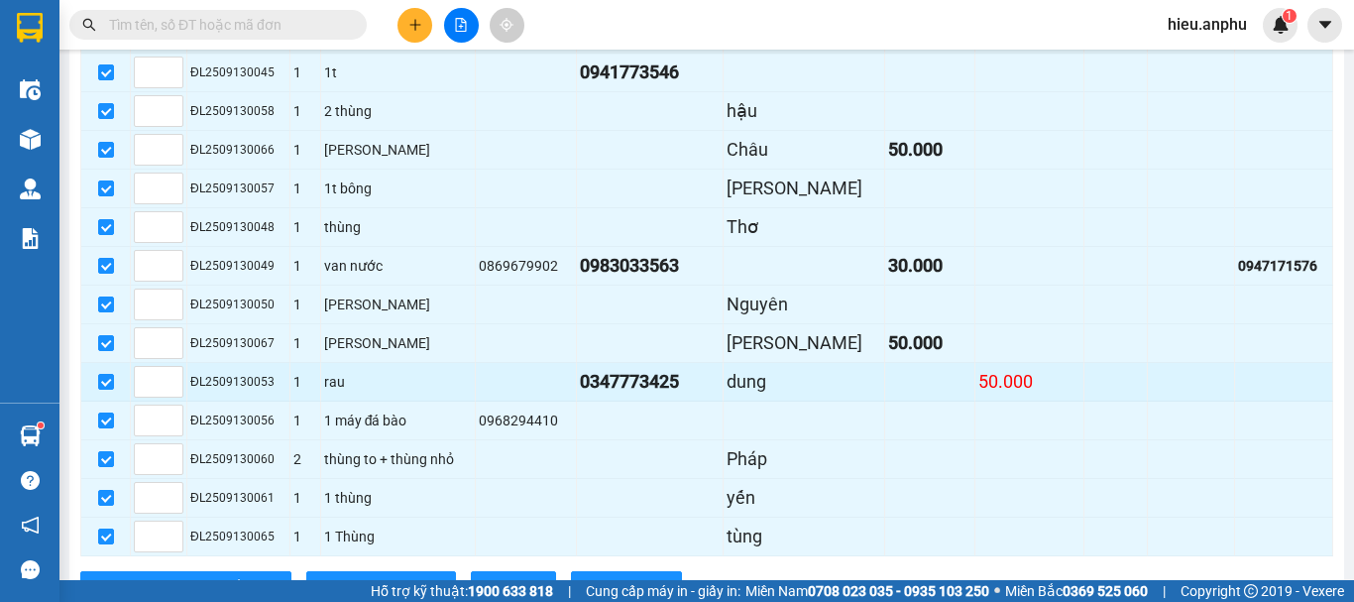
scroll to position [991, 0]
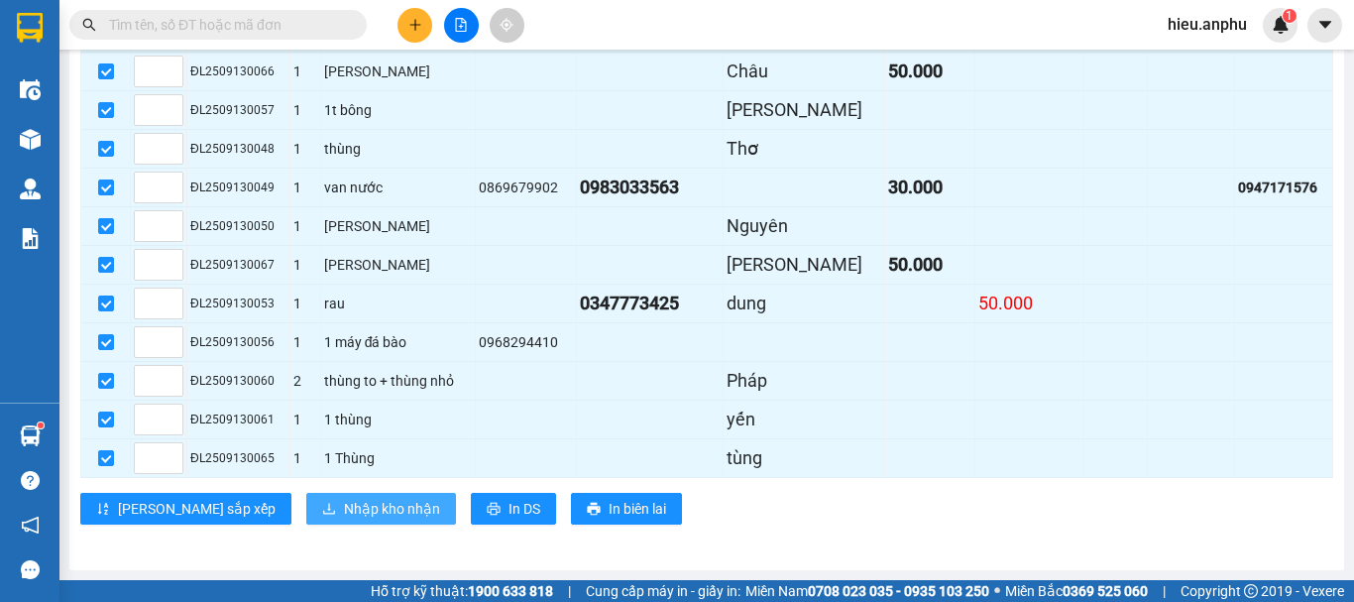
click at [344, 507] on span "Nhập kho nhận" at bounding box center [392, 508] width 96 height 22
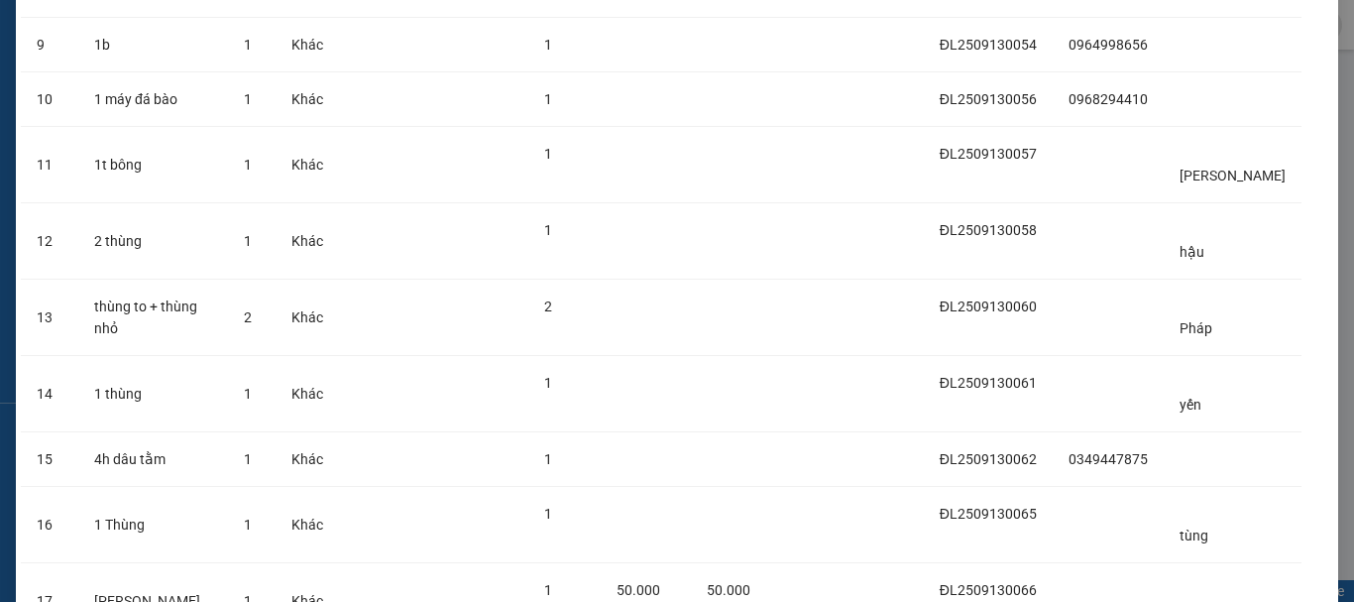
scroll to position [952, 0]
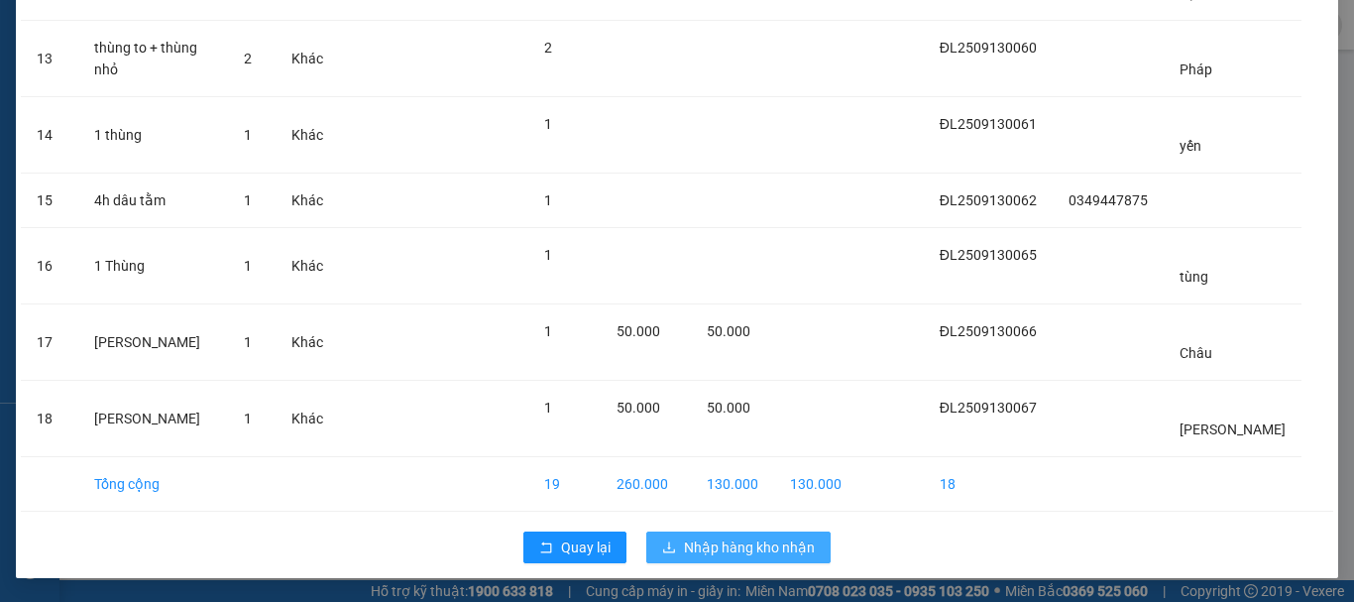
click at [752, 536] on span "Nhập hàng kho nhận" at bounding box center [749, 547] width 131 height 22
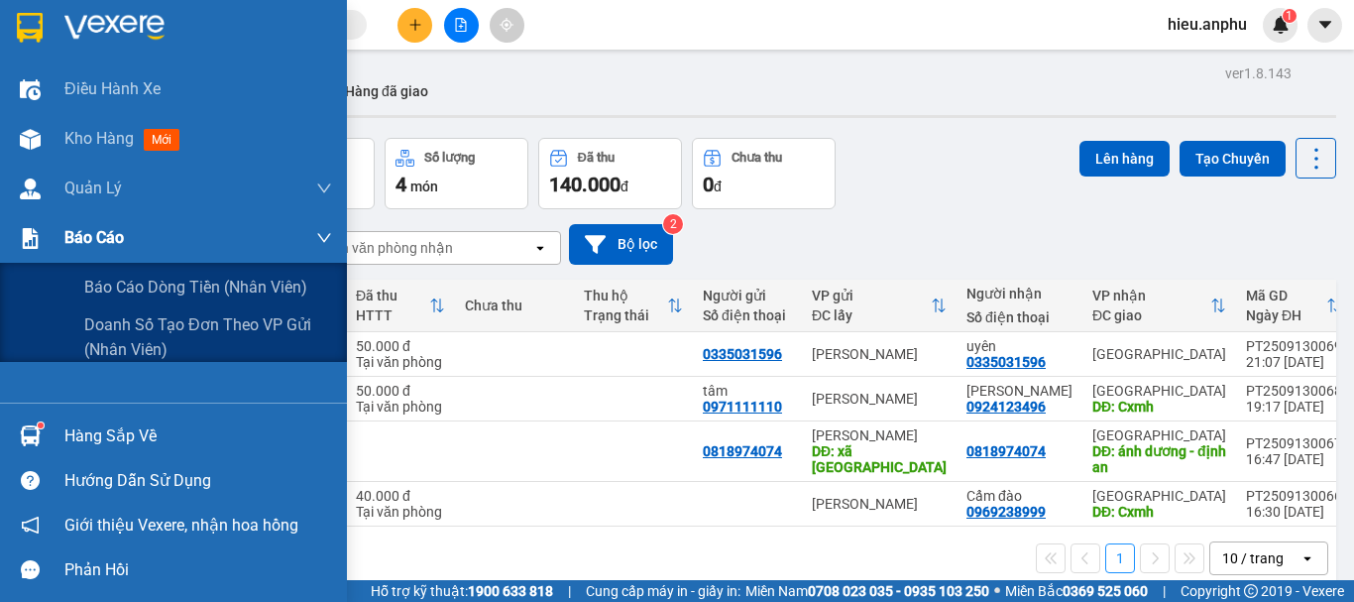
click at [97, 238] on span "Báo cáo" at bounding box center [93, 237] width 59 height 25
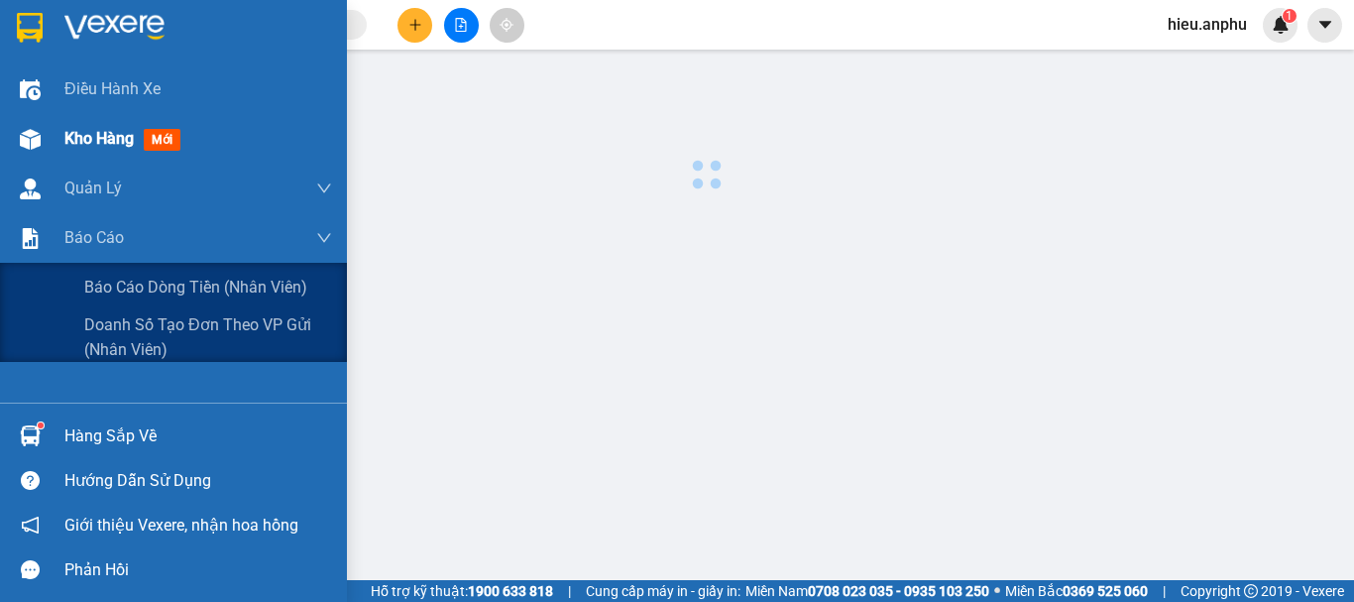
drag, startPoint x: 137, startPoint y: 288, endPoint x: 259, endPoint y: 147, distance: 186.9
click at [138, 285] on span "Báo cáo dòng tiền (nhân viên)" at bounding box center [195, 287] width 223 height 25
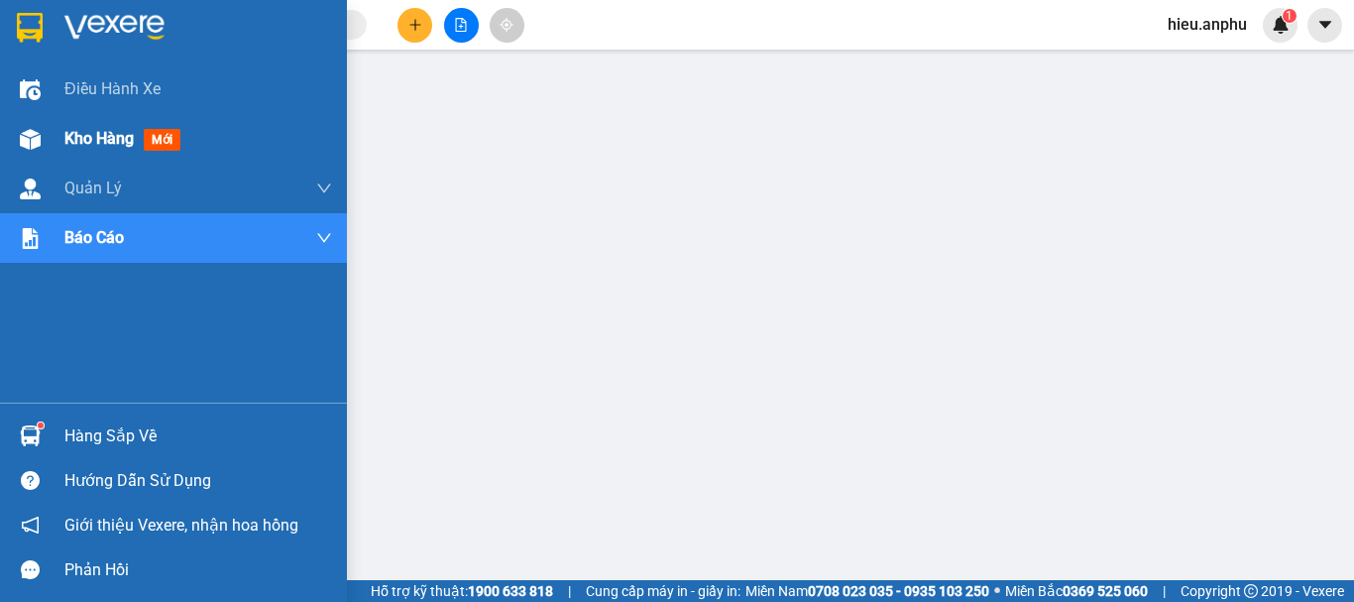
click at [83, 122] on div "Kho hàng mới" at bounding box center [198, 139] width 268 height 50
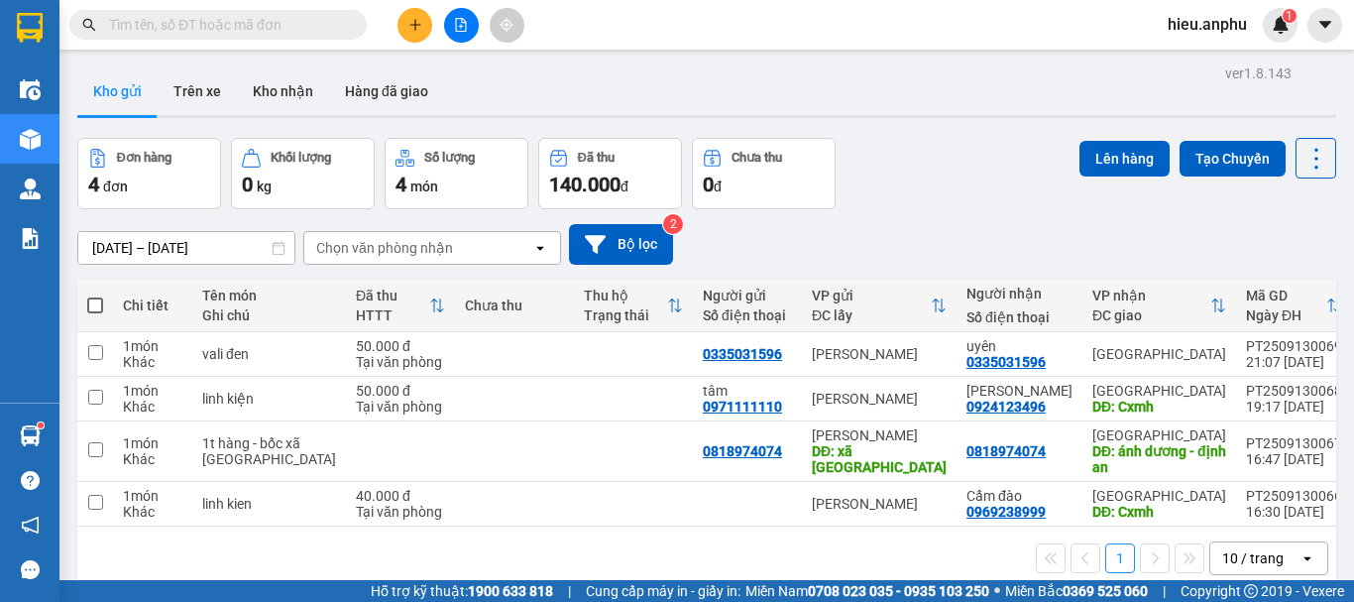
click at [86, 232] on div "ver 1.8.143 Kho gửi Trên xe Kho nhận Hàng đã giao Đơn hàng 4 đơn Khối lượng 0 k…" at bounding box center [706, 360] width 1274 height 602
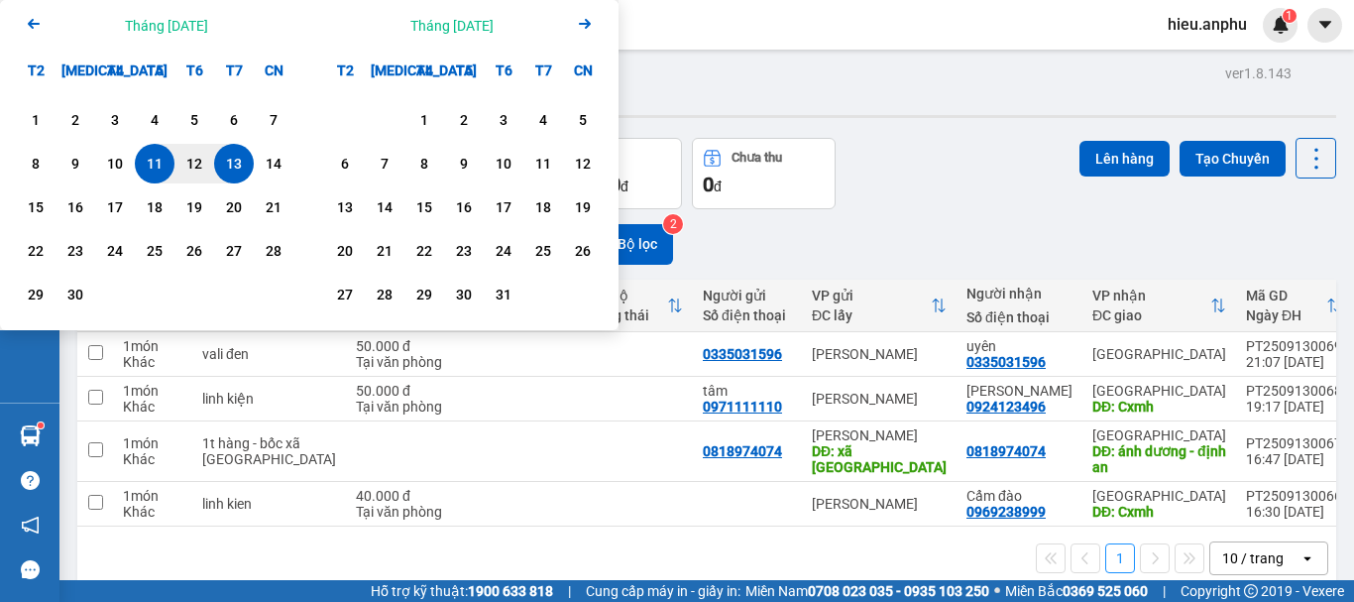
click at [799, 27] on div "Kết quả tìm kiếm ( 10 ) Bộ lọc Mã ĐH Trạng thái Món hàng Thu hộ Tổng cước Chưa …" at bounding box center [677, 25] width 1354 height 50
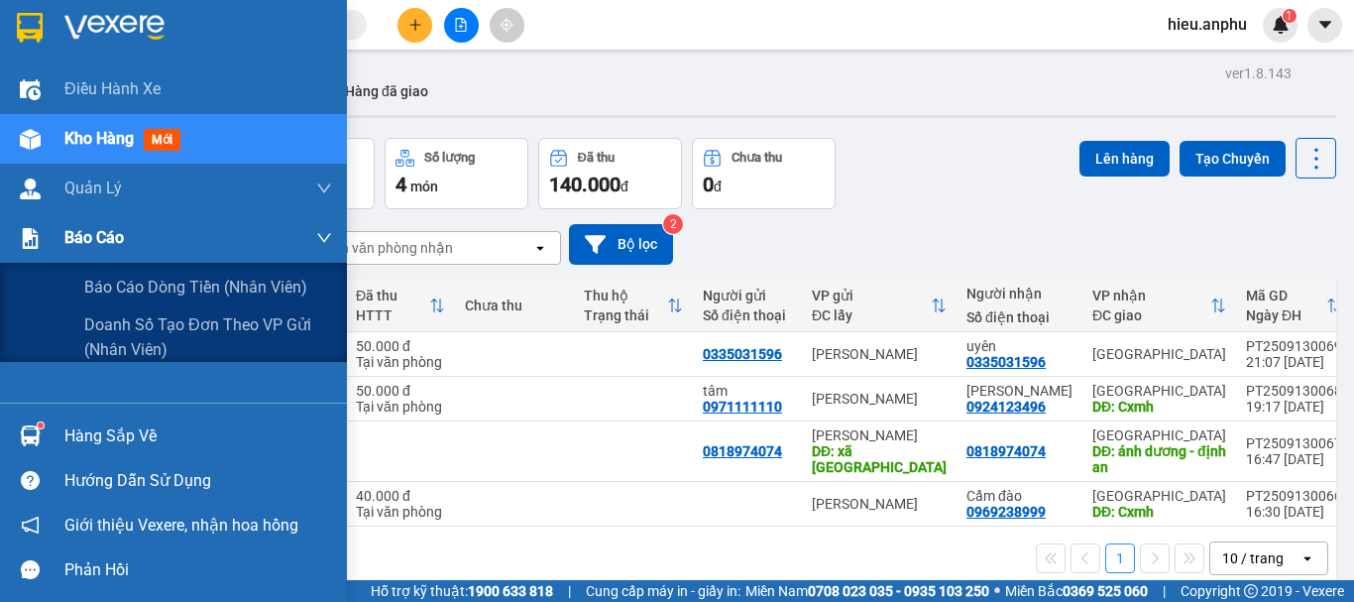
click at [103, 218] on div "Báo cáo" at bounding box center [198, 238] width 268 height 50
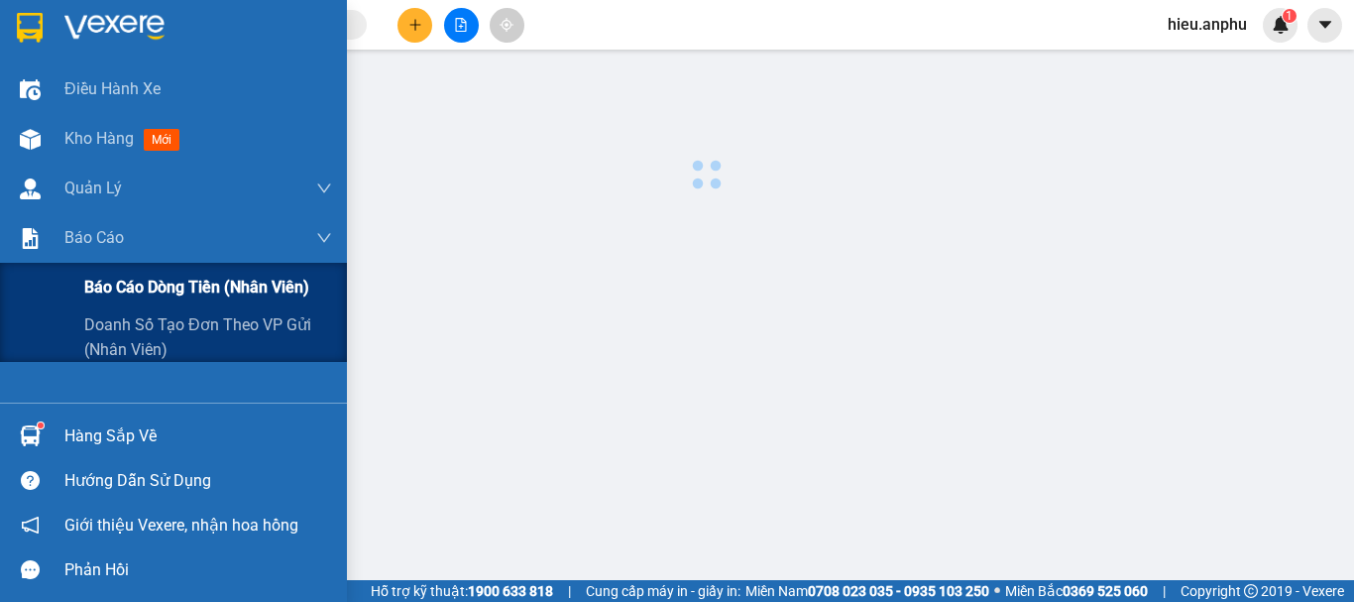
click at [120, 287] on span "Báo cáo dòng tiền (nhân viên)" at bounding box center [196, 287] width 225 height 25
